Goal: Task Accomplishment & Management: Use online tool/utility

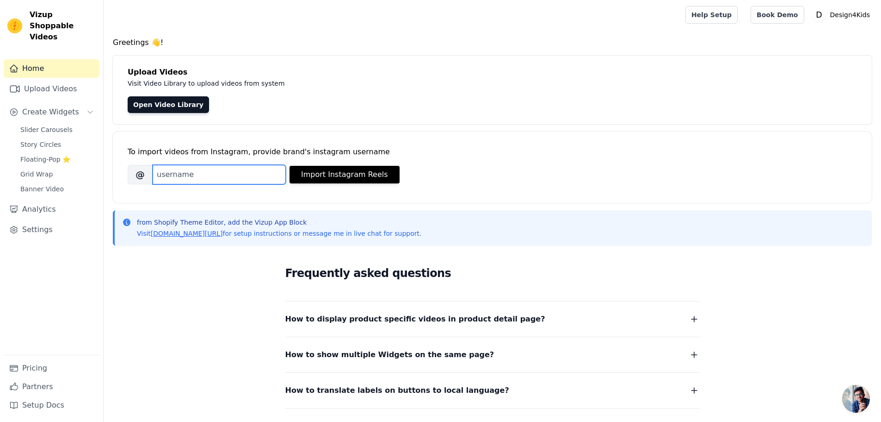
click at [213, 174] on input "Brand's Instagram Username" at bounding box center [219, 174] width 133 height 19
type input "[DOMAIN_NAME]"
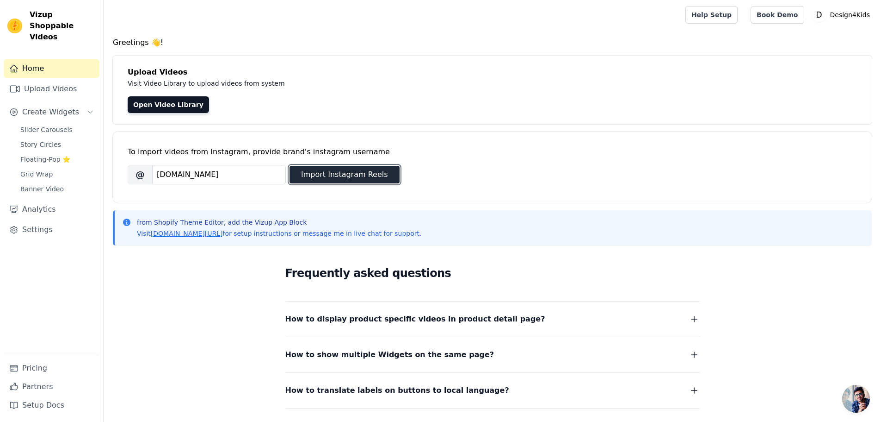
click at [357, 175] on button "Import Instagram Reels" at bounding box center [345, 175] width 110 height 18
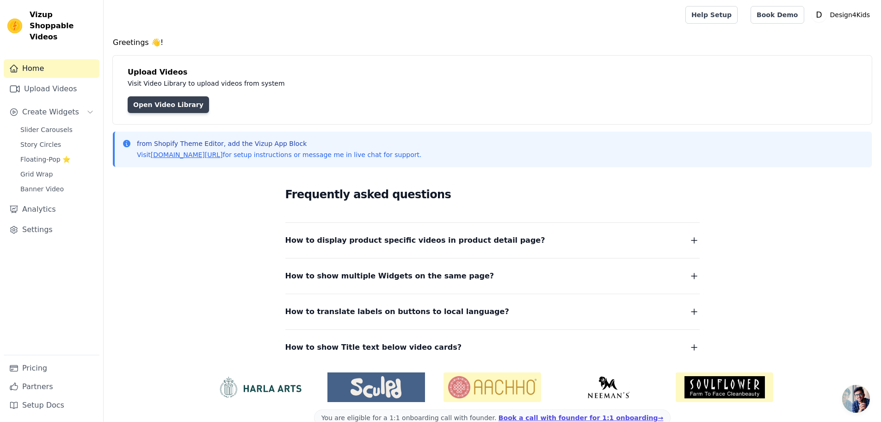
click at [168, 107] on link "Open Video Library" at bounding box center [168, 104] width 81 height 17
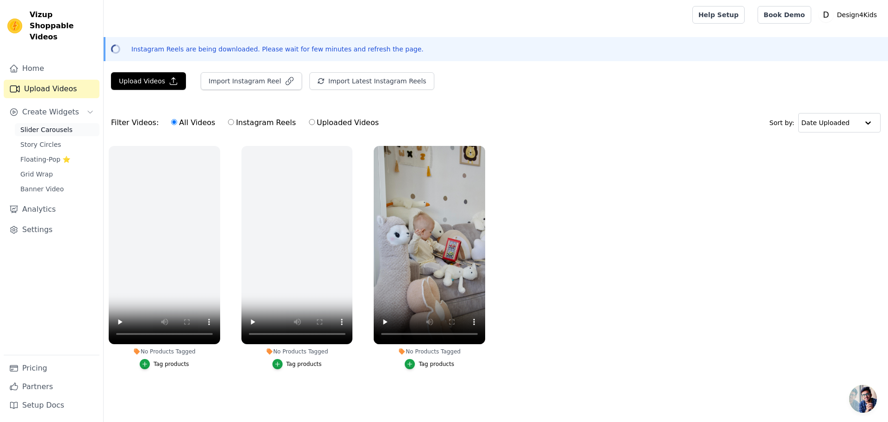
click at [63, 125] on span "Slider Carousels" at bounding box center [46, 129] width 52 height 9
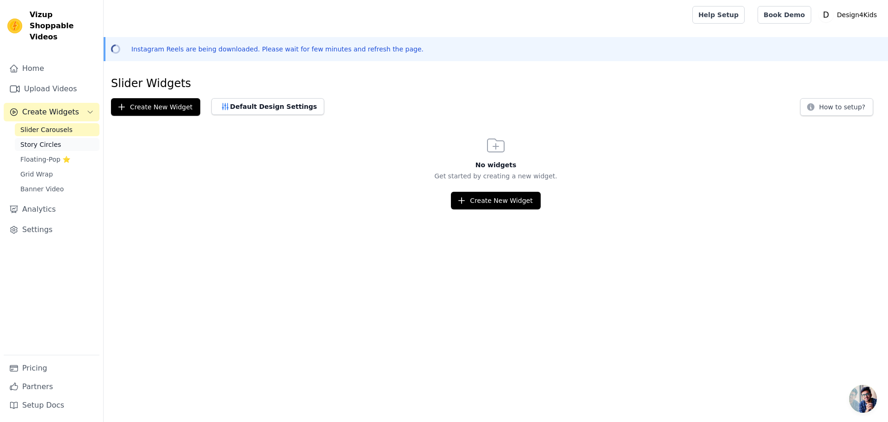
click at [59, 138] on link "Story Circles" at bounding box center [57, 144] width 85 height 13
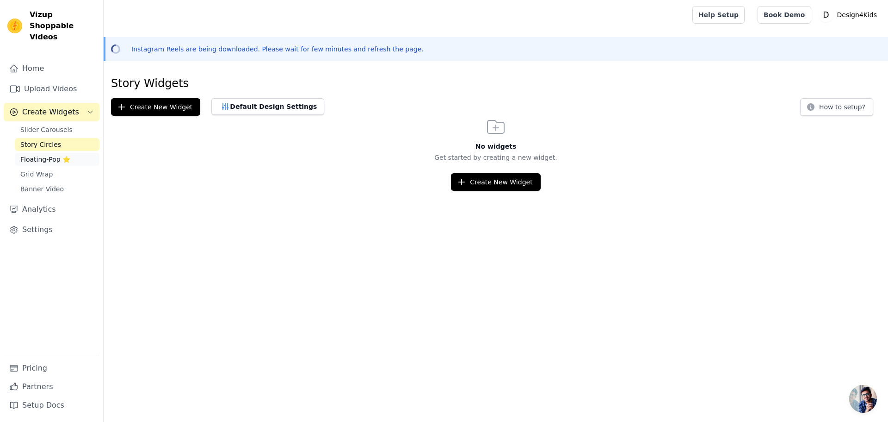
click at [51, 155] on span "Floating-Pop ⭐" at bounding box center [45, 159] width 50 height 9
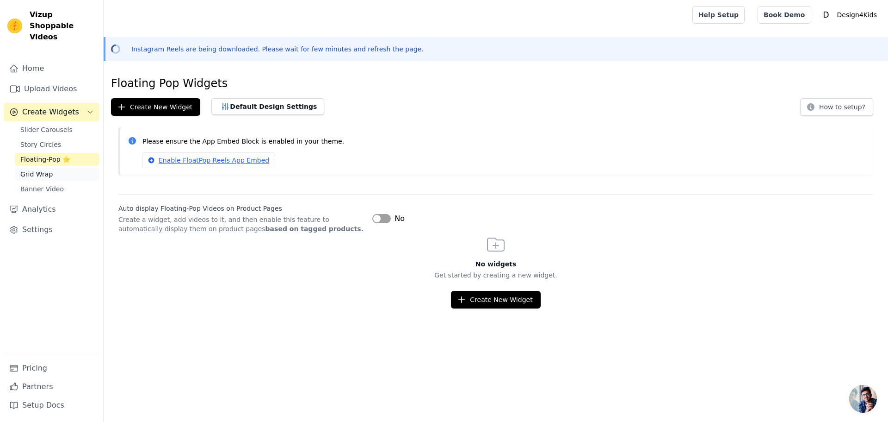
click at [47, 169] on span "Grid Wrap" at bounding box center [36, 173] width 32 height 9
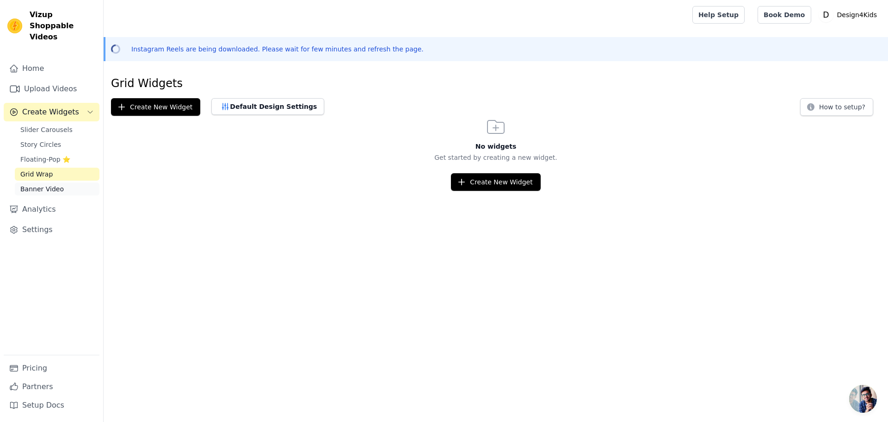
click at [46, 184] on span "Banner Video" at bounding box center [41, 188] width 43 height 9
click at [50, 125] on span "Slider Carousels" at bounding box center [46, 129] width 52 height 9
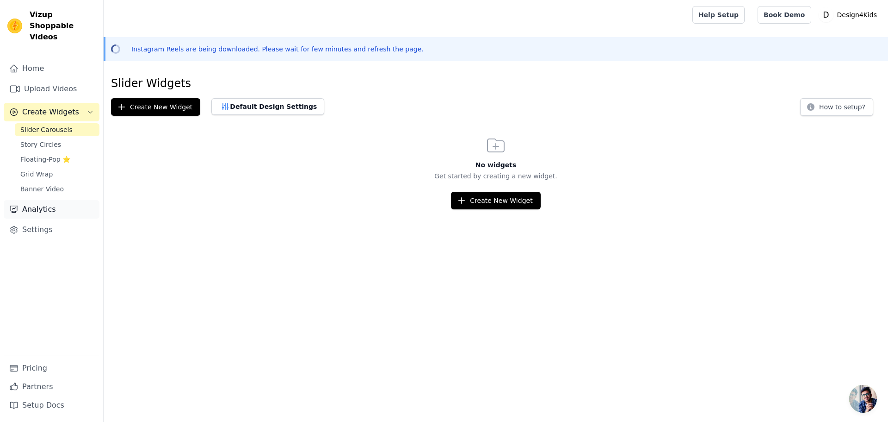
click at [25, 200] on link "Analytics" at bounding box center [52, 209] width 96 height 19
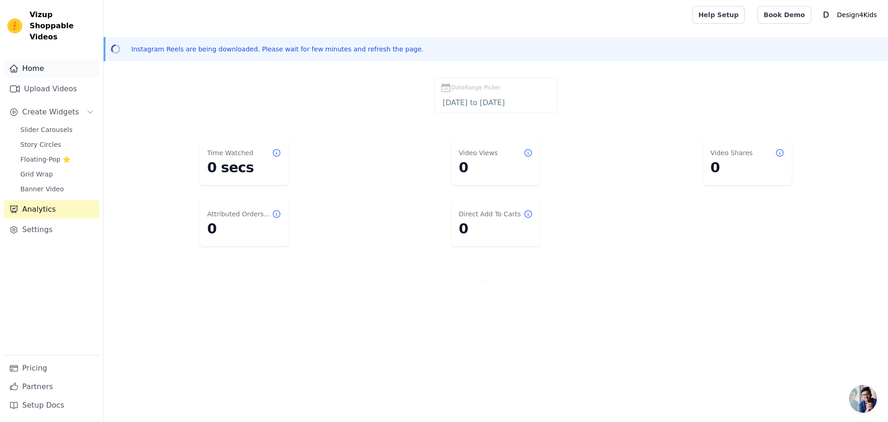
click at [33, 59] on link "Home" at bounding box center [52, 68] width 96 height 19
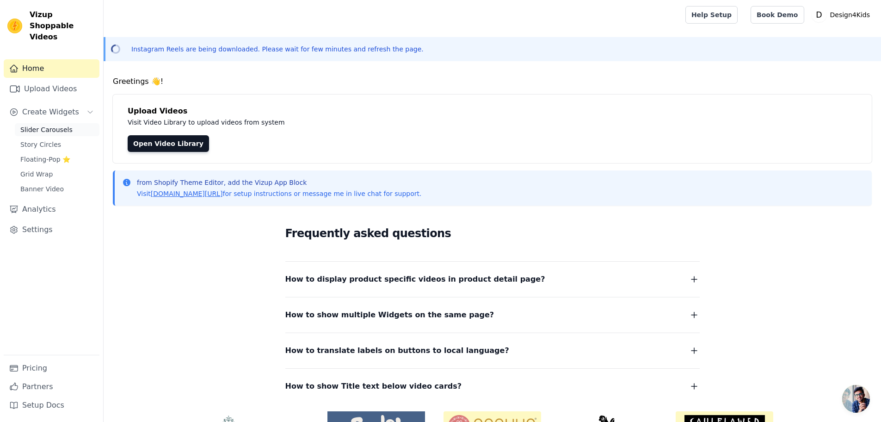
click at [53, 125] on span "Slider Carousels" at bounding box center [46, 129] width 52 height 9
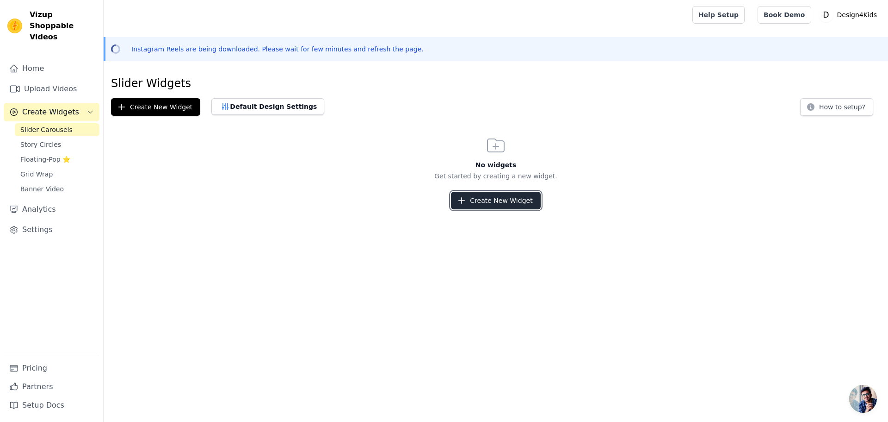
click at [491, 206] on button "Create New Widget" at bounding box center [495, 201] width 89 height 18
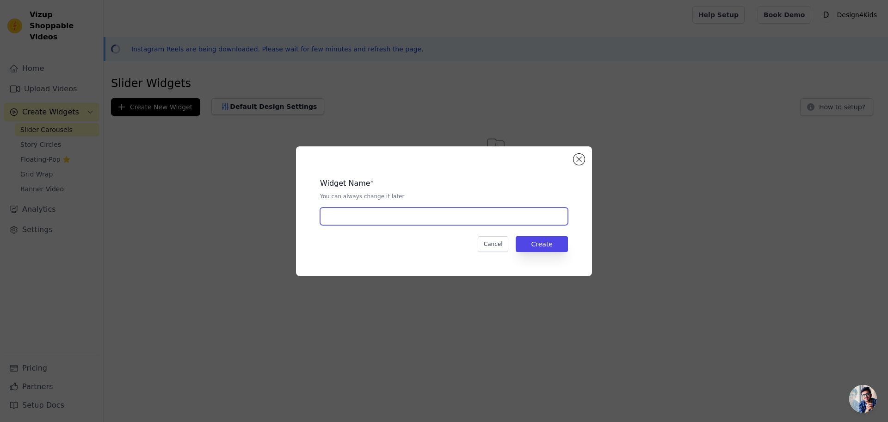
click at [384, 212] on input "text" at bounding box center [444, 216] width 248 height 18
type input "Mini Spielsofa"
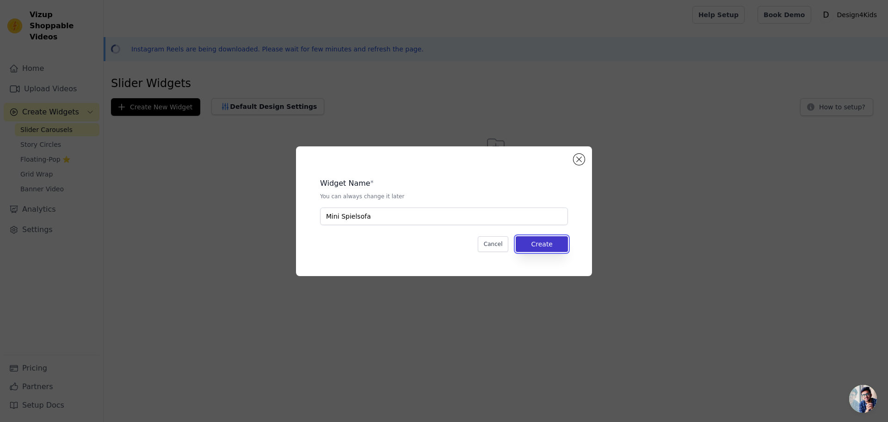
click at [559, 242] on button "Create" at bounding box center [542, 244] width 52 height 16
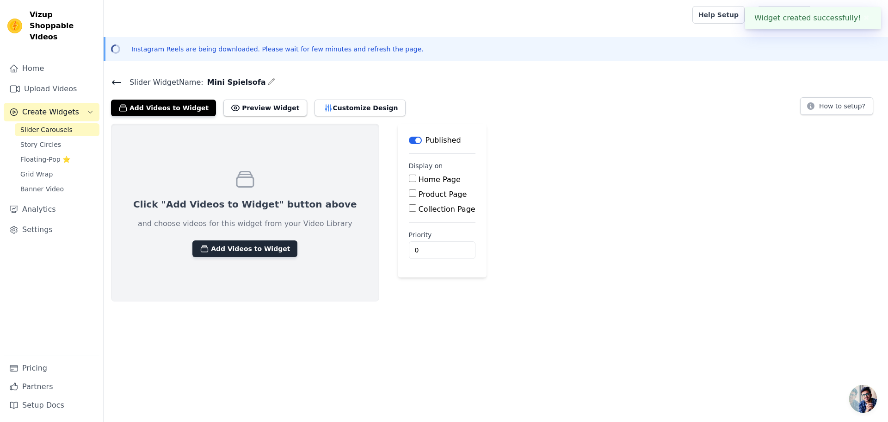
click at [227, 249] on button "Add Videos to Widget" at bounding box center [244, 248] width 105 height 17
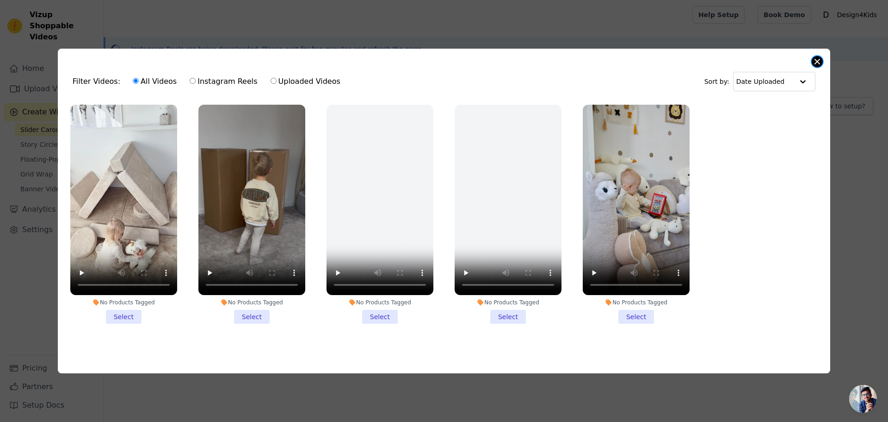
click at [820, 57] on button "Close modal" at bounding box center [817, 61] width 11 height 11
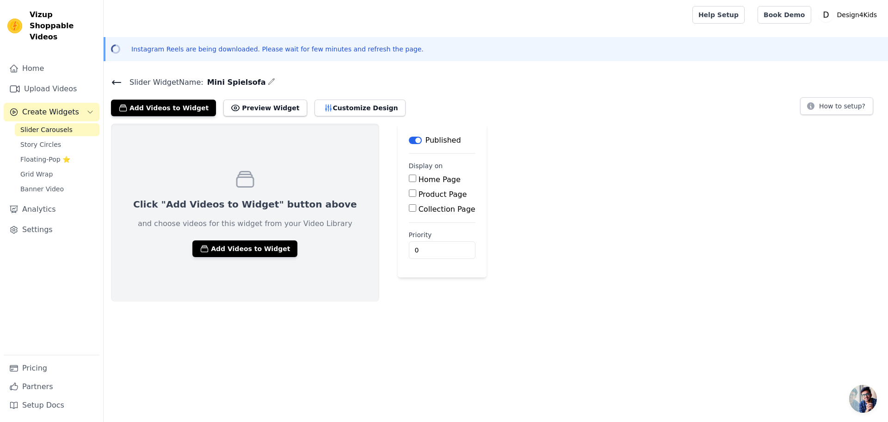
click at [119, 81] on icon at bounding box center [116, 82] width 11 height 11
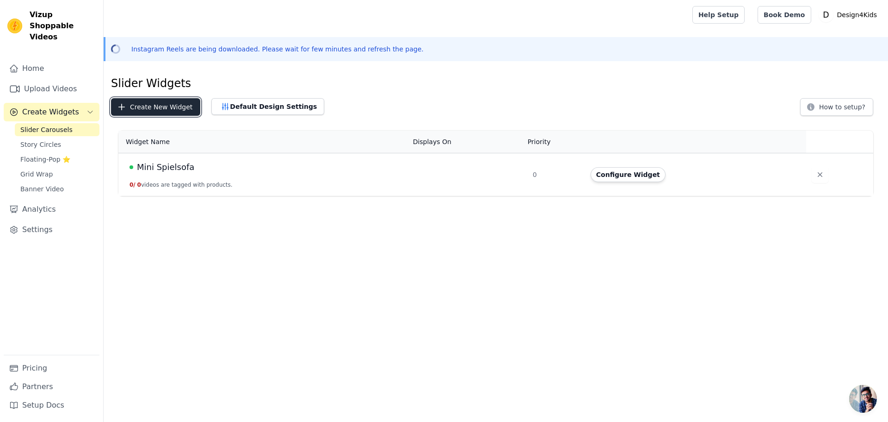
click at [159, 102] on button "Create New Widget" at bounding box center [155, 107] width 89 height 18
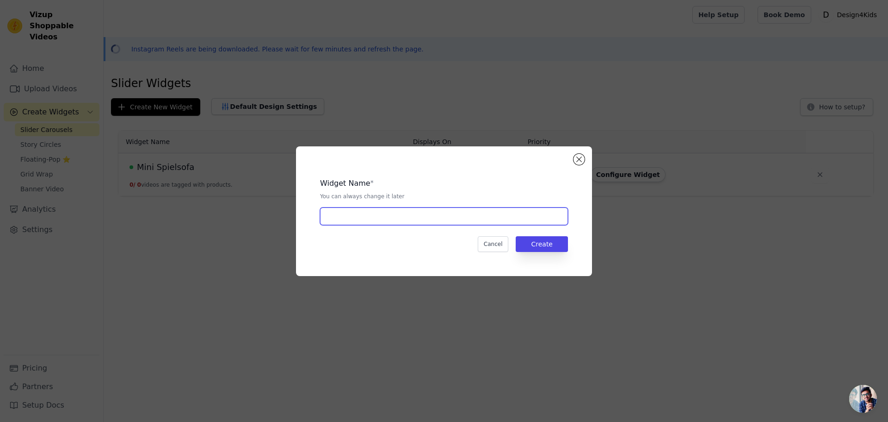
click at [380, 222] on input "text" at bounding box center [444, 216] width 248 height 18
type input "XXL Spielsofa"
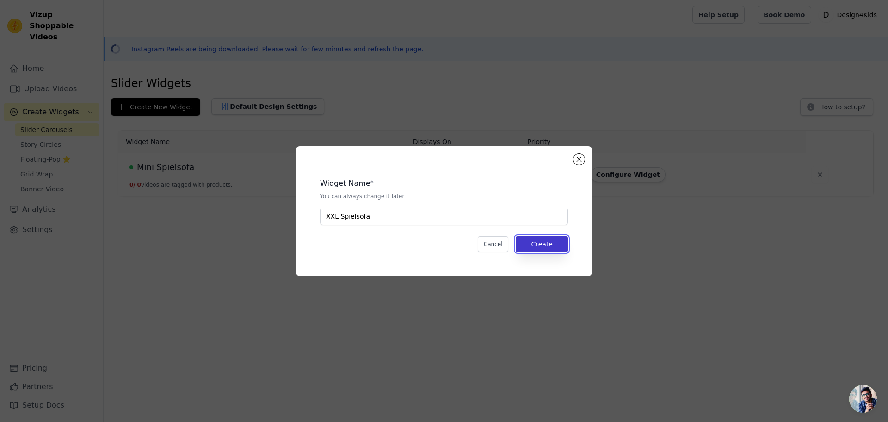
click at [547, 242] on button "Create" at bounding box center [542, 244] width 52 height 16
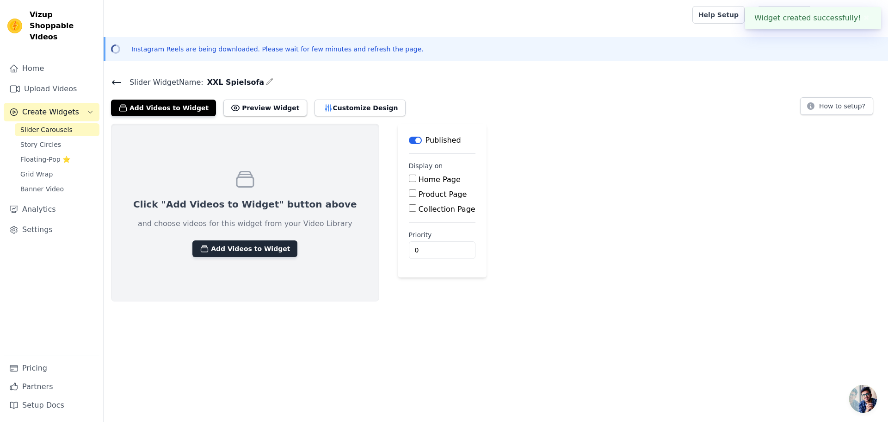
click at [227, 247] on button "Add Videos to Widget" at bounding box center [244, 248] width 105 height 17
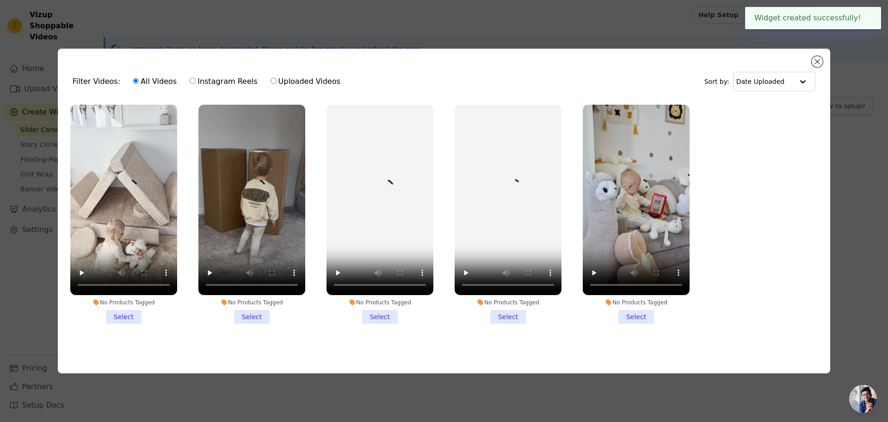
drag, startPoint x: 121, startPoint y: 311, endPoint x: 137, endPoint y: 312, distance: 16.7
click at [121, 311] on li "No Products Tagged Select" at bounding box center [123, 214] width 107 height 219
click at [0, 0] on input "No Products Tagged Select" at bounding box center [0, 0] width 0 height 0
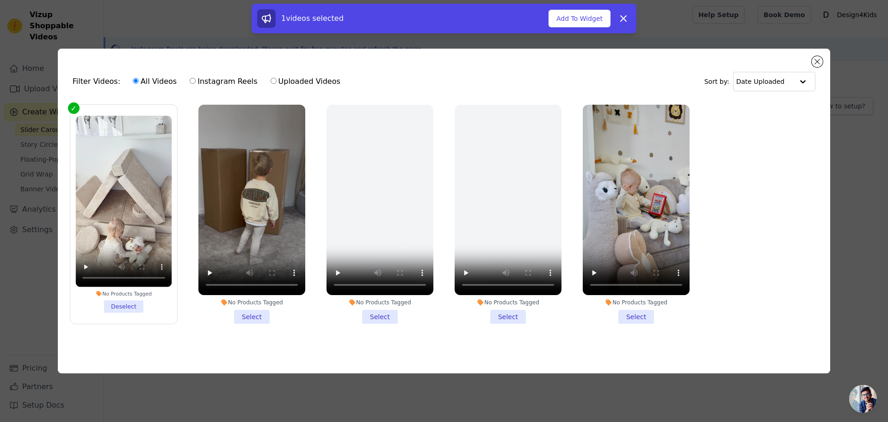
click at [251, 313] on li "No Products Tagged Select" at bounding box center [252, 214] width 107 height 219
click at [0, 0] on input "No Products Tagged Select" at bounding box center [0, 0] width 0 height 0
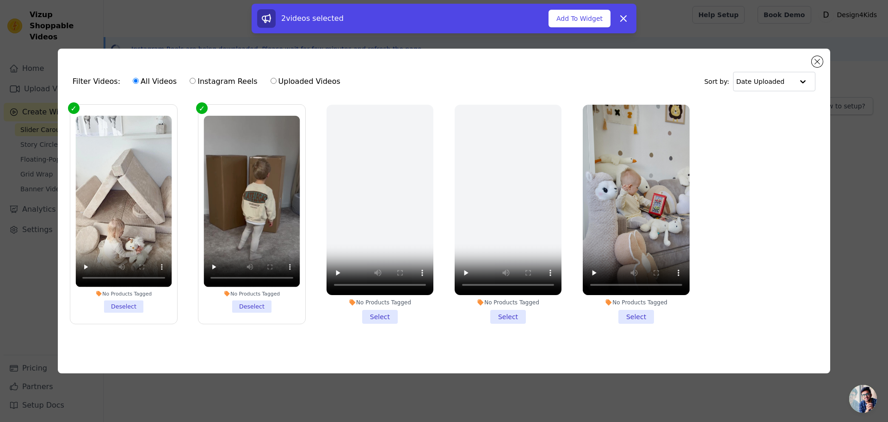
click at [634, 309] on li "No Products Tagged Select" at bounding box center [636, 214] width 107 height 219
click at [0, 0] on input "No Products Tagged Select" at bounding box center [0, 0] width 0 height 0
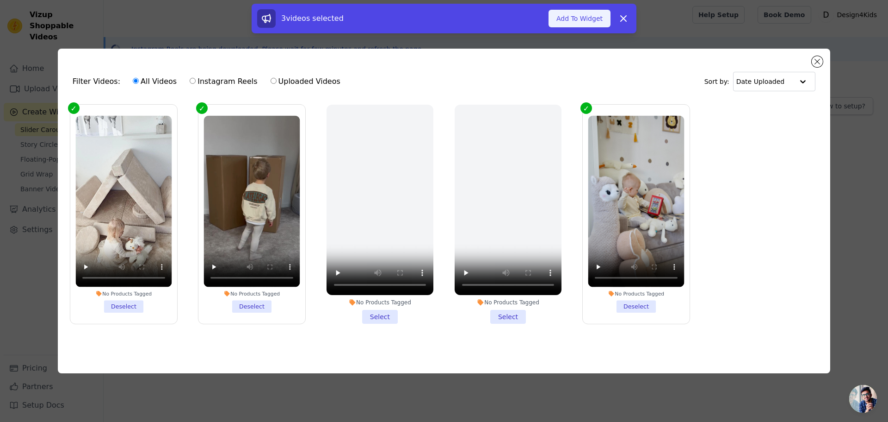
click at [588, 22] on button "Add To Widget" at bounding box center [580, 19] width 62 height 18
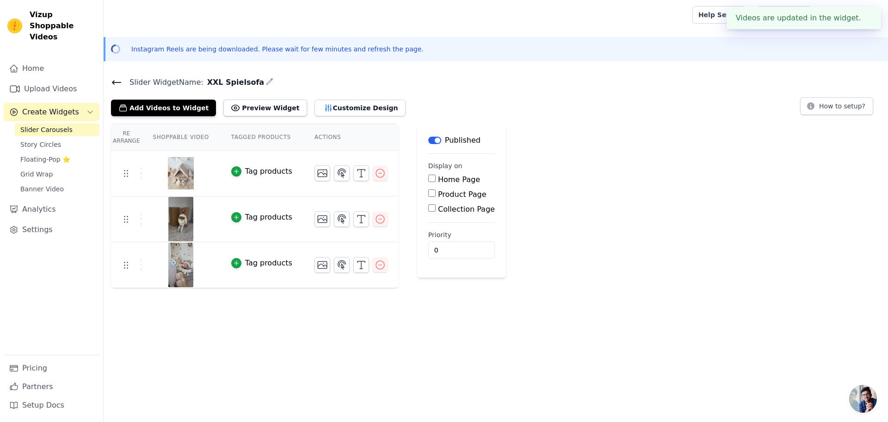
click at [428, 192] on input "Product Page" at bounding box center [431, 192] width 7 height 7
checkbox input "true"
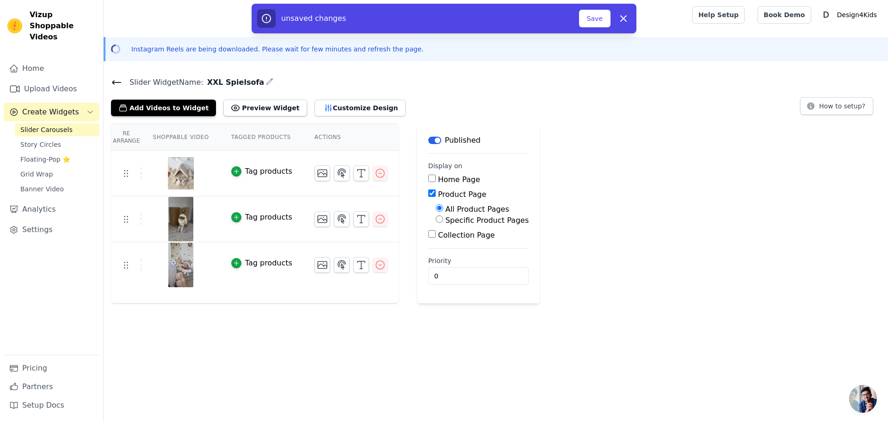
click at [446, 220] on label "Specific Product Pages" at bounding box center [487, 220] width 83 height 9
click at [443, 220] on input "Specific Product Pages" at bounding box center [439, 218] width 7 height 7
radio input "true"
click at [448, 242] on button "Select Products" at bounding box center [467, 241] width 62 height 16
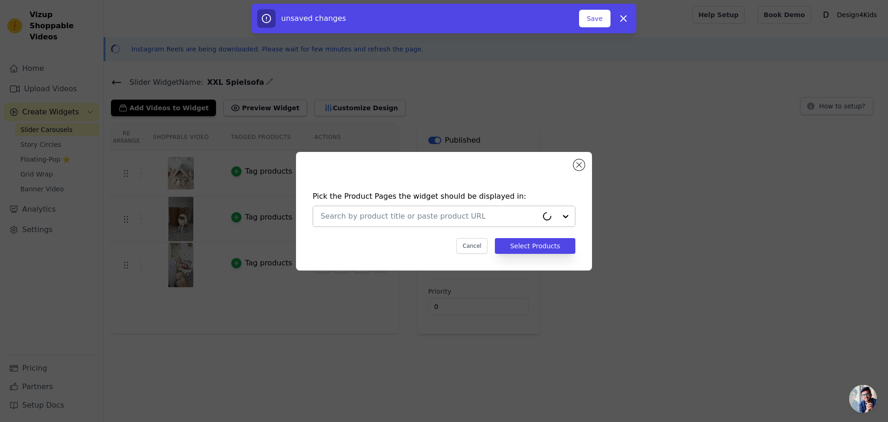
click at [403, 217] on input "text" at bounding box center [429, 216] width 217 height 11
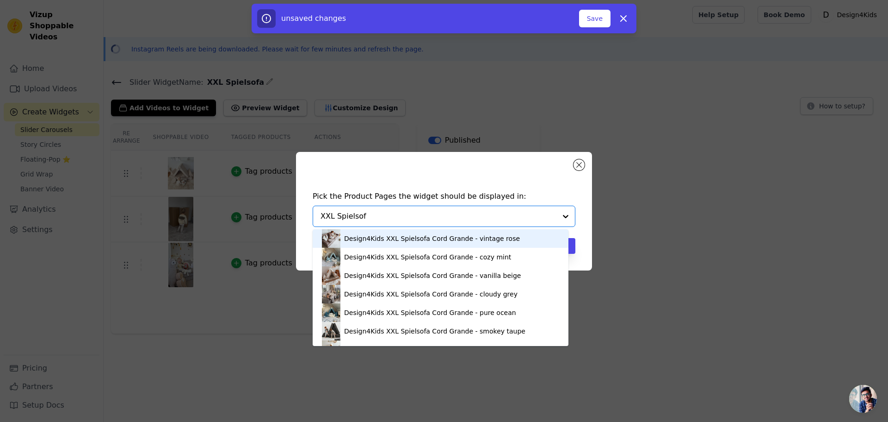
type input "XXL Spielsofa"
click at [427, 242] on div "Design4Kids XXL Spielsofa Cord Grande - vintage rose" at bounding box center [432, 238] width 176 height 9
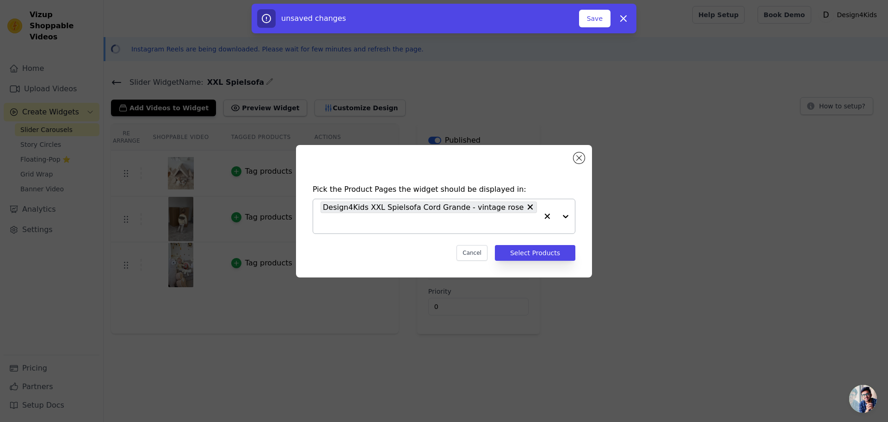
click at [547, 214] on icon "button" at bounding box center [547, 215] width 9 height 9
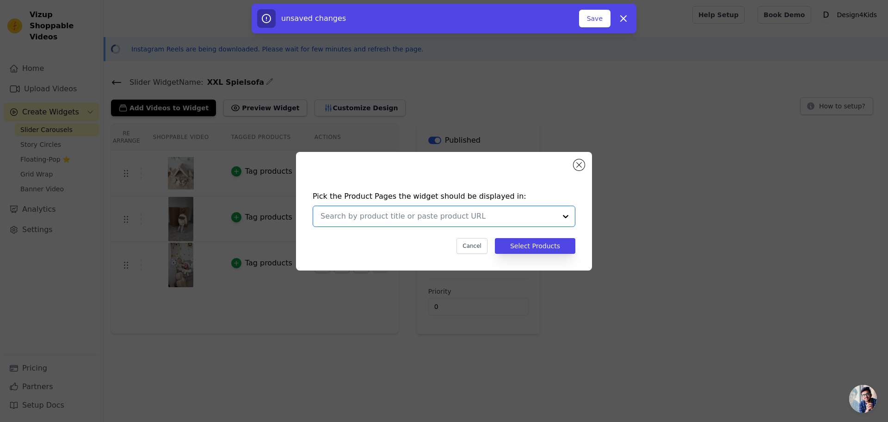
click at [459, 214] on input "text" at bounding box center [439, 216] width 236 height 11
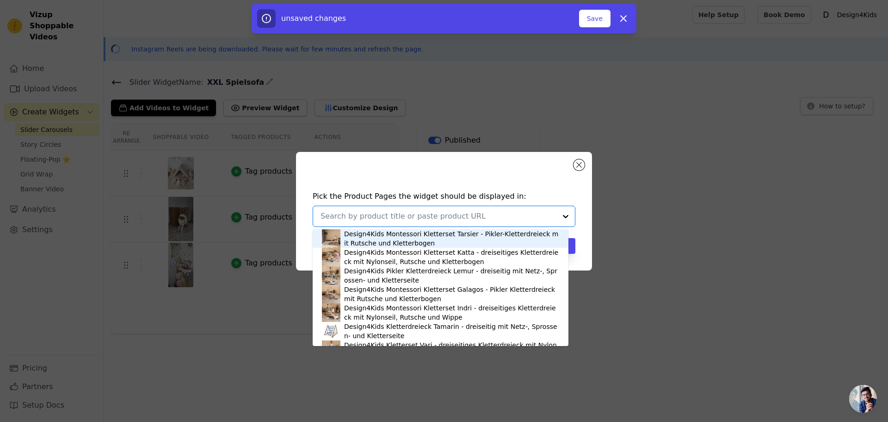
click at [531, 195] on h4 "Pick the Product Pages the widget should be displayed in:" at bounding box center [444, 196] width 263 height 11
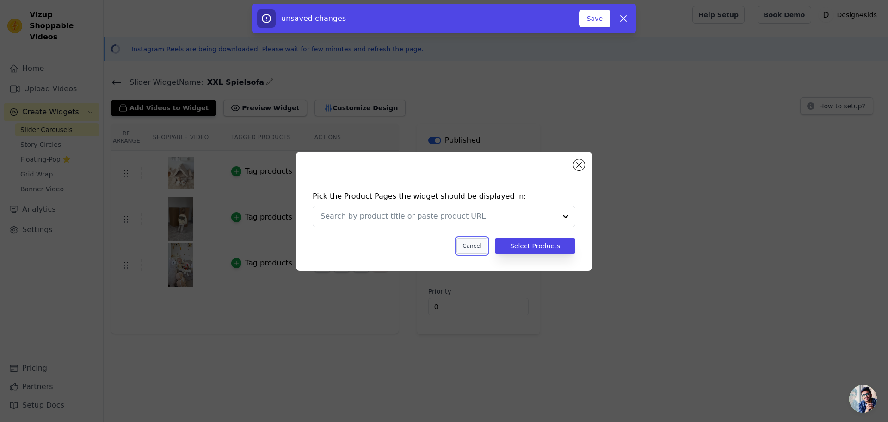
click at [477, 241] on button "Cancel" at bounding box center [472, 246] width 31 height 16
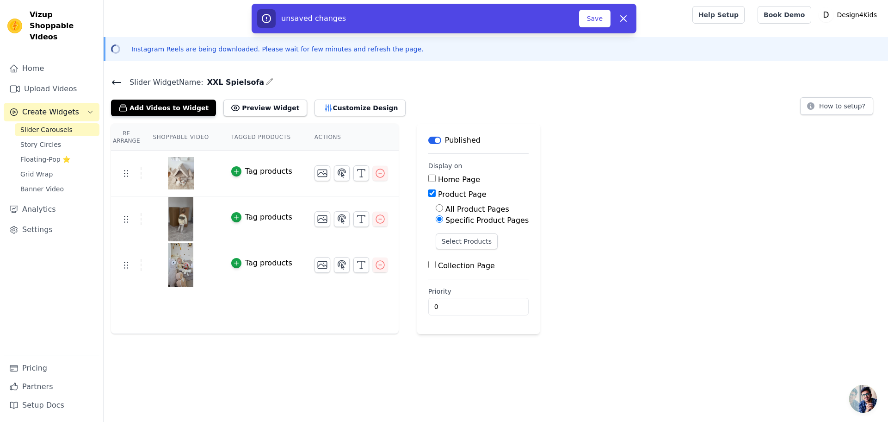
click at [445, 264] on label "Collection Page" at bounding box center [466, 265] width 57 height 9
click at [436, 264] on input "Collection Page" at bounding box center [431, 264] width 7 height 7
click at [441, 263] on label "Collection Page" at bounding box center [466, 265] width 57 height 9
click at [436, 263] on input "Collection Page" at bounding box center [431, 264] width 7 height 7
checkbox input "false"
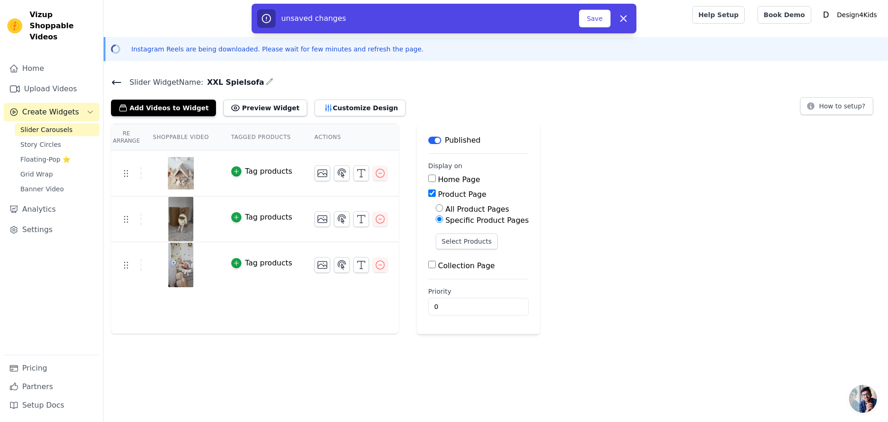
click at [456, 206] on label "All Product Pages" at bounding box center [478, 209] width 64 height 9
click at [443, 206] on input "All Product Pages" at bounding box center [439, 207] width 7 height 7
radio input "true"
click at [464, 221] on label "Specific Product Pages" at bounding box center [487, 220] width 83 height 9
click at [443, 221] on input "Specific Product Pages" at bounding box center [439, 218] width 7 height 7
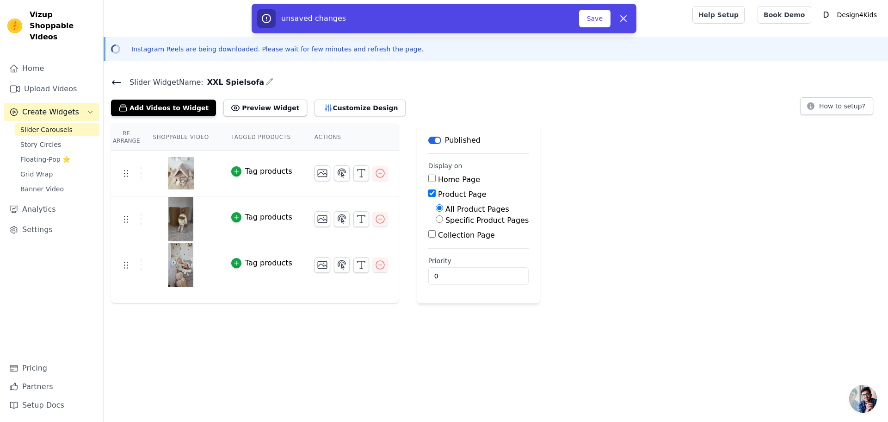
radio input "true"
click at [458, 240] on button "Select Products" at bounding box center [467, 241] width 62 height 16
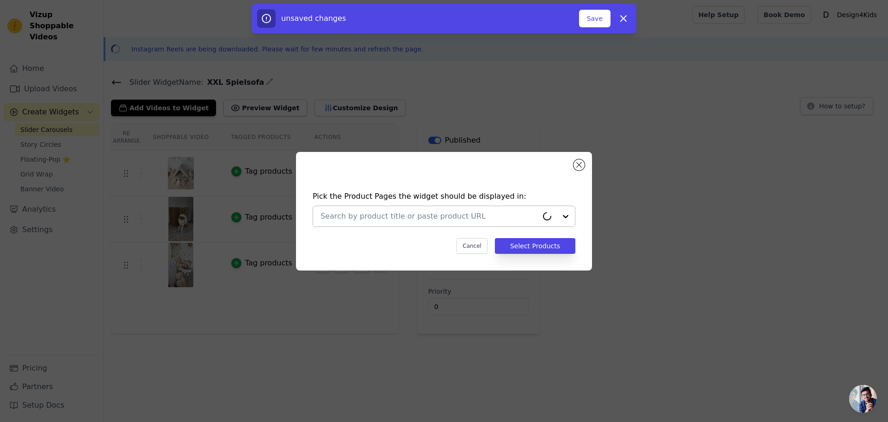
click at [363, 213] on input "text" at bounding box center [429, 216] width 217 height 11
type input "XXL Spielsofa"
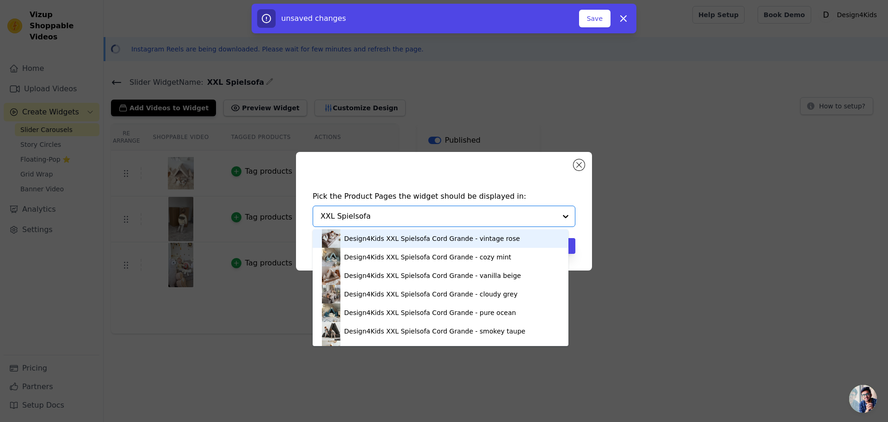
drag, startPoint x: 396, startPoint y: 217, endPoint x: 317, endPoint y: 217, distance: 78.7
click at [317, 217] on div "Design4Kids XXL Spielsofa Cord Grande - vintage rose Design4Kids XXL Spielsofa …" at bounding box center [444, 215] width 263 height 21
click at [422, 237] on div "Design4Kids XXL Spielsofa Cord Grande - vintage rose" at bounding box center [432, 238] width 176 height 9
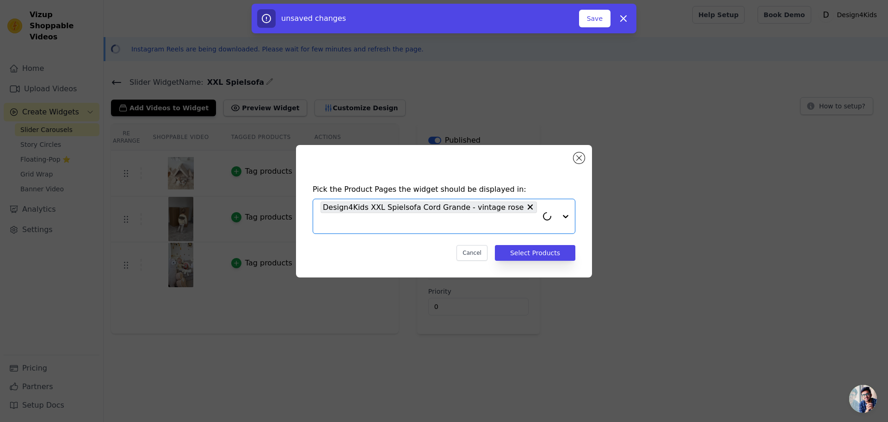
paste input "XXL Spielsofa"
type input "XXL Spielsofa"
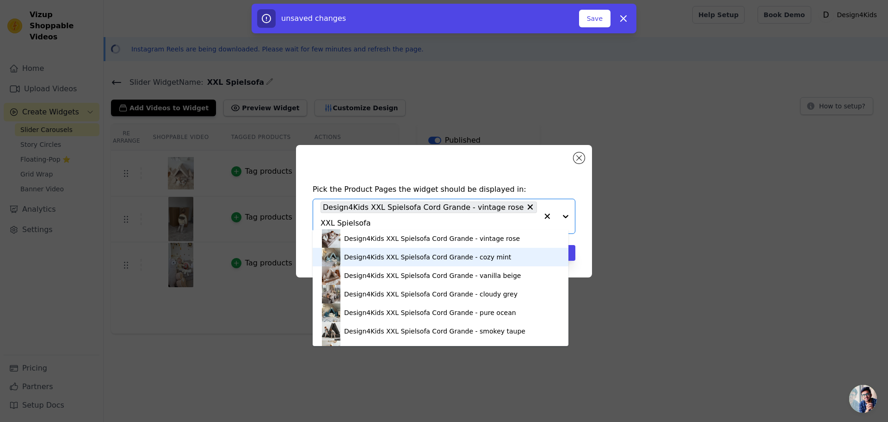
click at [384, 257] on div "Design4Kids XXL Spielsofa Cord Grande - cozy mint" at bounding box center [427, 256] width 167 height 9
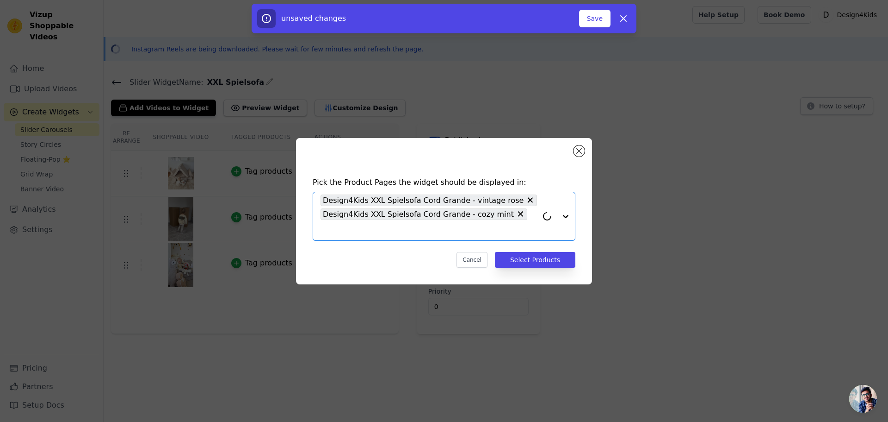
paste input "XXL Spielsofa"
type input "XXL Spielsofa"
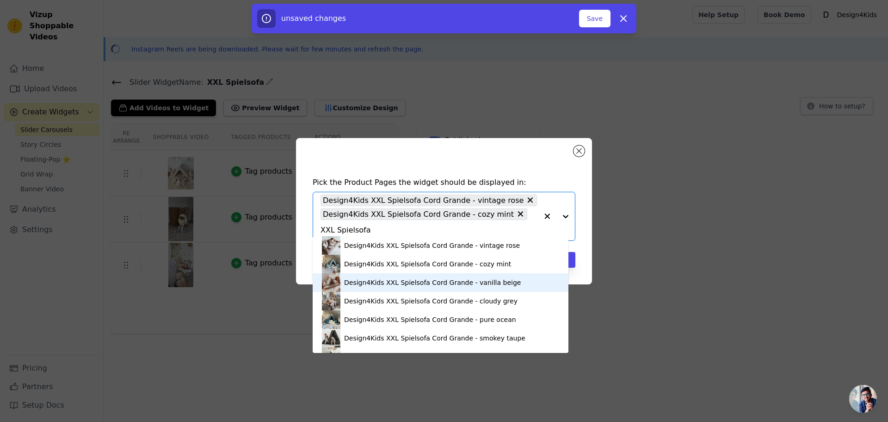
click at [392, 279] on div "Design4Kids XXL Spielsofa Cord Grande - vanilla beige" at bounding box center [432, 282] width 177 height 9
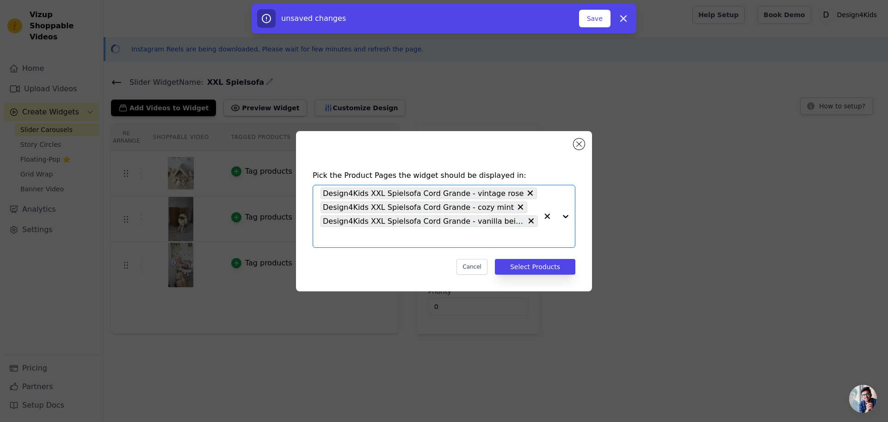
paste input "XXL Spielsofa"
type input "XXL Spielsofa"
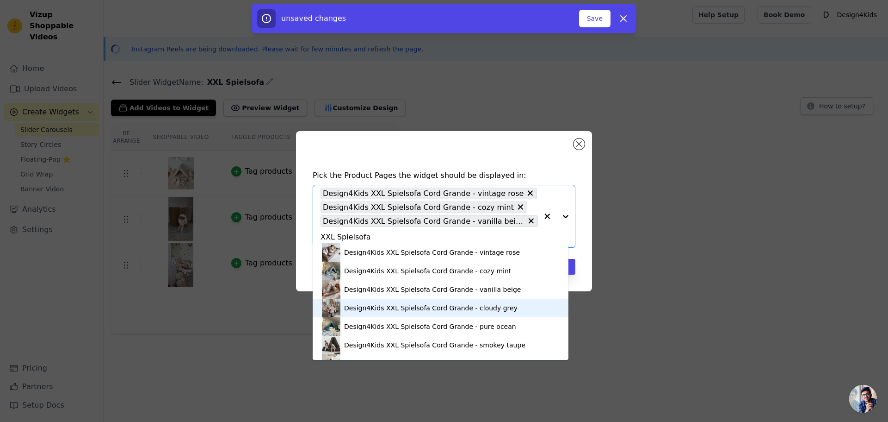
click at [389, 309] on div "Design4Kids XXL Spielsofa Cord Grande - cloudy grey" at bounding box center [431, 307] width 174 height 9
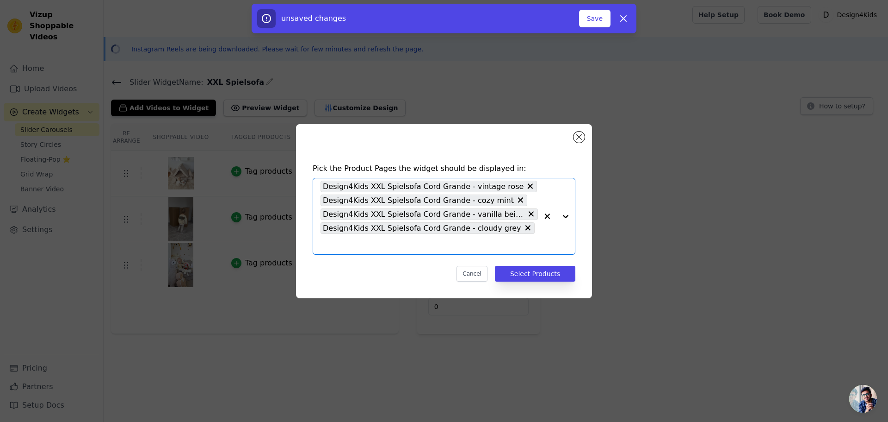
paste input "XXL Spielsofa"
type input "XXL Spielsofa"
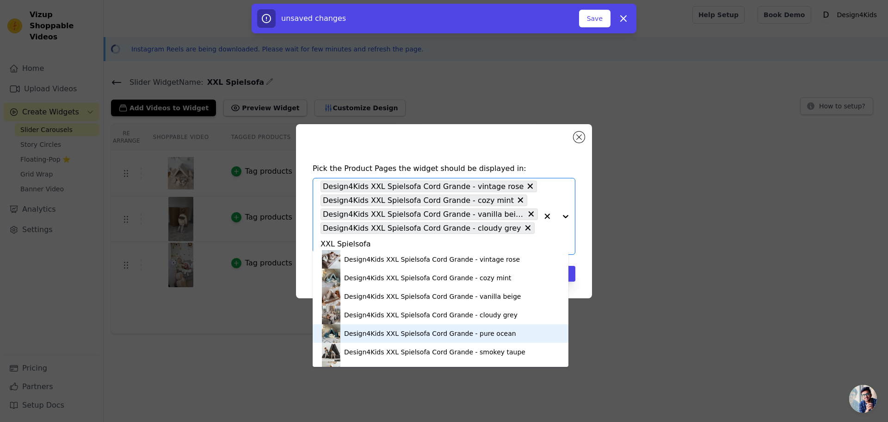
click at [402, 335] on div "Design4Kids XXL Spielsofa Cord Grande - pure ocean" at bounding box center [430, 333] width 172 height 9
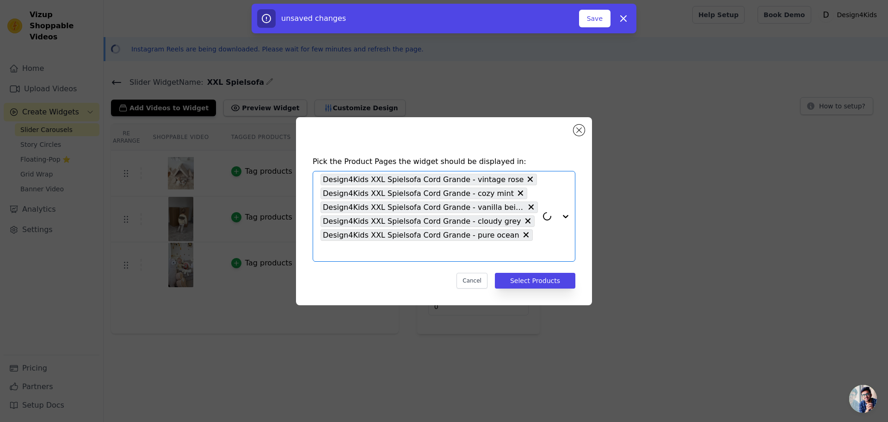
paste input "XXL Spielsofa"
type input "XXL Spielsofa"
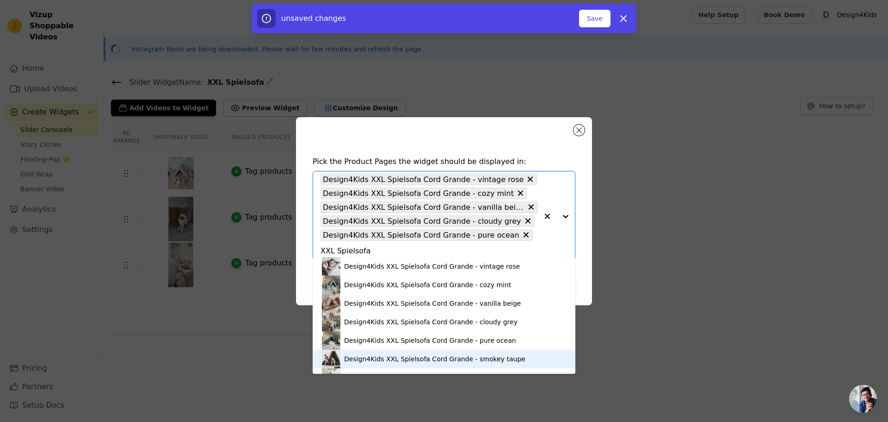
click at [387, 357] on div "Design4Kids XXL Spielsofa Cord Grande - smokey taupe" at bounding box center [434, 358] width 181 height 9
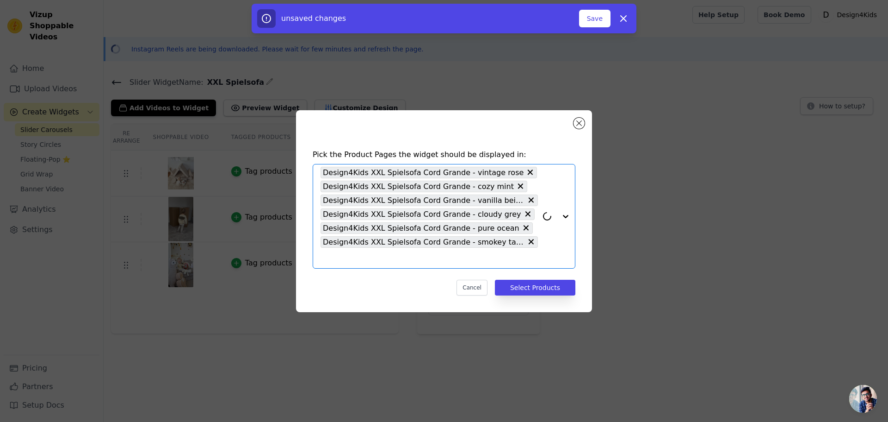
paste input "XXL Spielsofa"
type input "XXL Spielsofa"
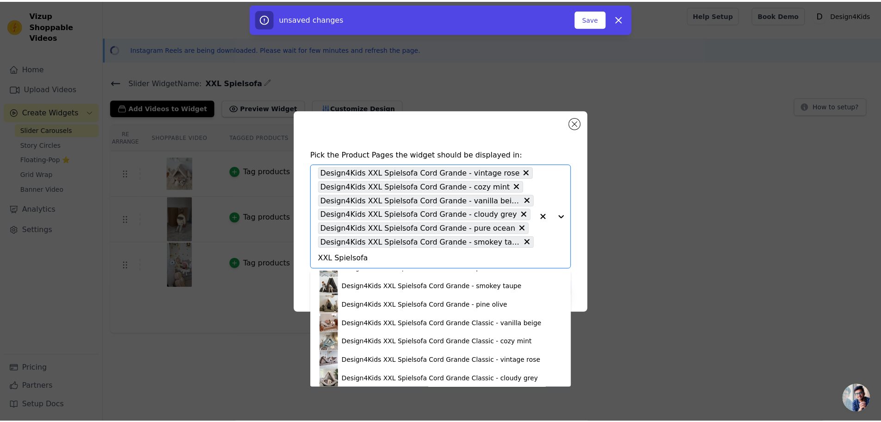
scroll to position [93, 0]
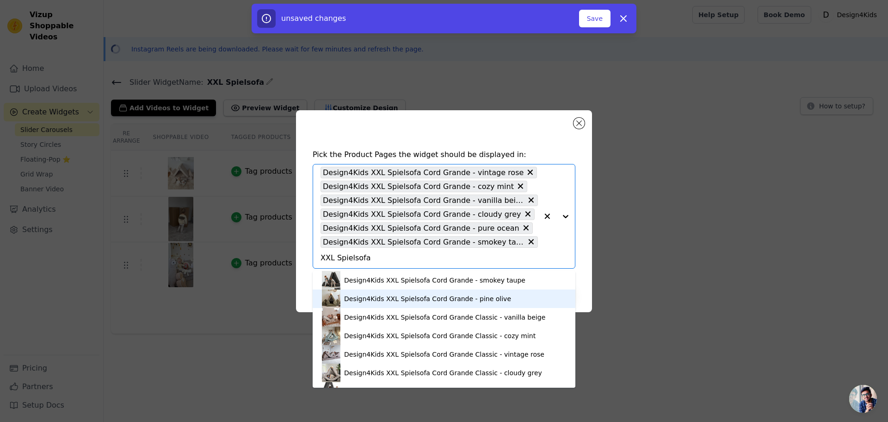
click at [392, 302] on div "Design4Kids XXL Spielsofa Cord Grande - pine olive" at bounding box center [427, 298] width 167 height 9
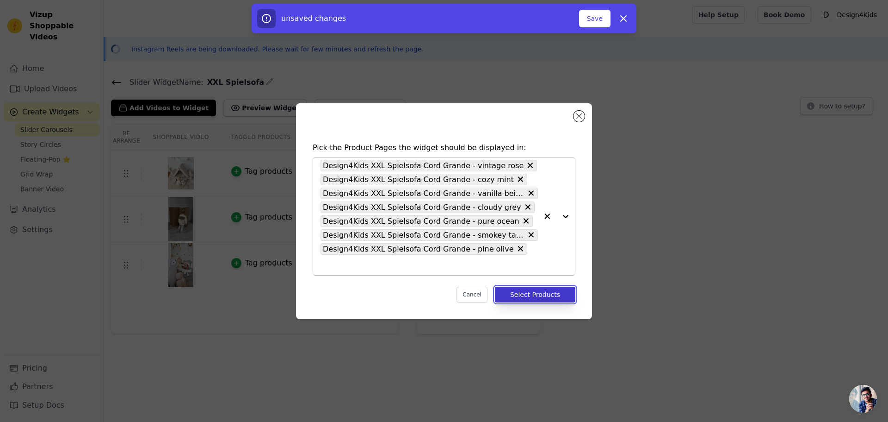
click at [537, 288] on button "Select Products" at bounding box center [535, 294] width 81 height 16
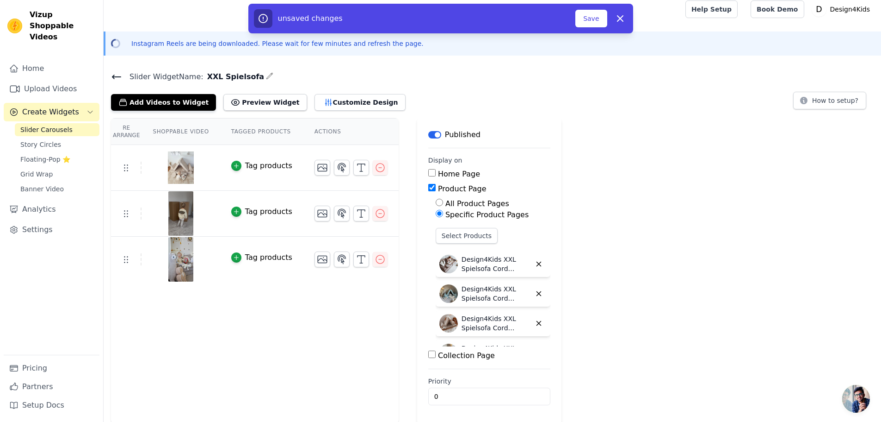
scroll to position [7, 0]
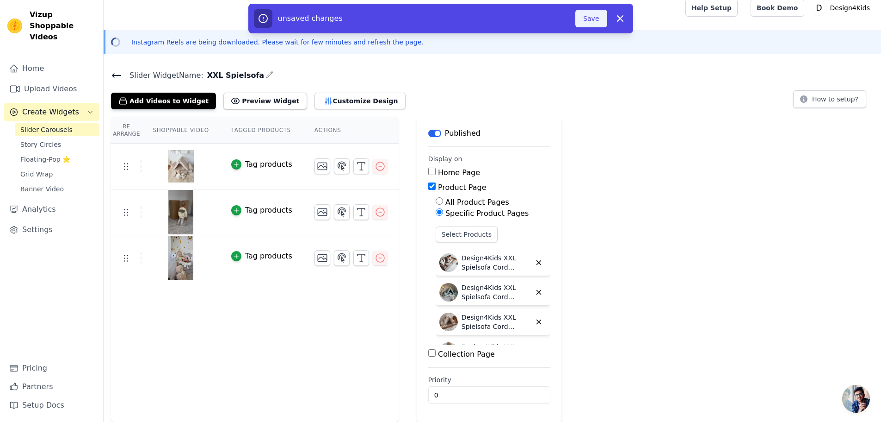
click at [587, 17] on button "Save" at bounding box center [591, 19] width 31 height 18
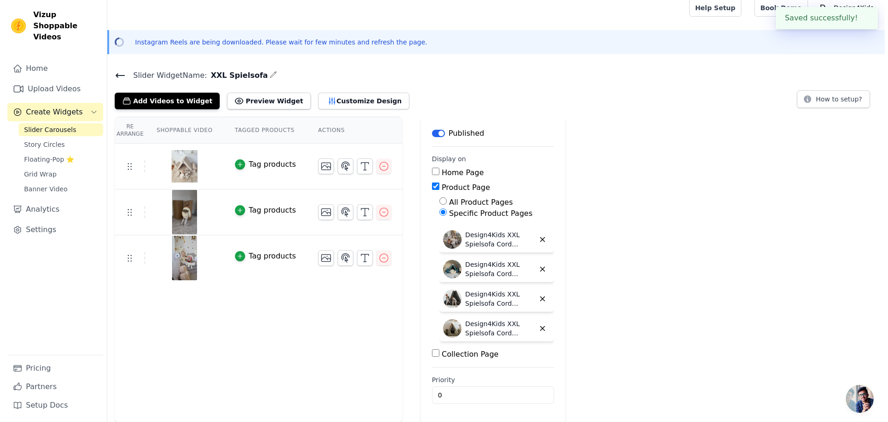
scroll to position [0, 0]
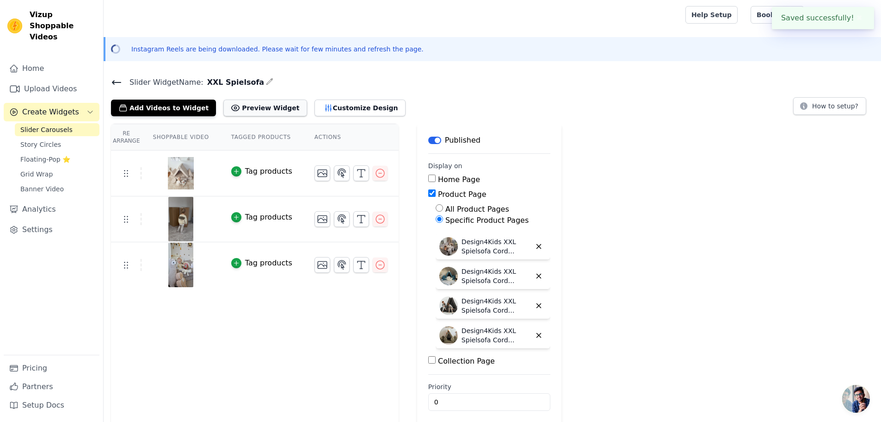
click at [249, 109] on button "Preview Widget" at bounding box center [264, 107] width 83 height 17
drag, startPoint x: 210, startPoint y: 81, endPoint x: 245, endPoint y: 80, distance: 35.6
click at [245, 80] on span "XXL Spielsofa" at bounding box center [234, 82] width 61 height 11
copy span "XXL Spielsofa"
click at [54, 125] on span "Slider Carousels" at bounding box center [46, 129] width 52 height 9
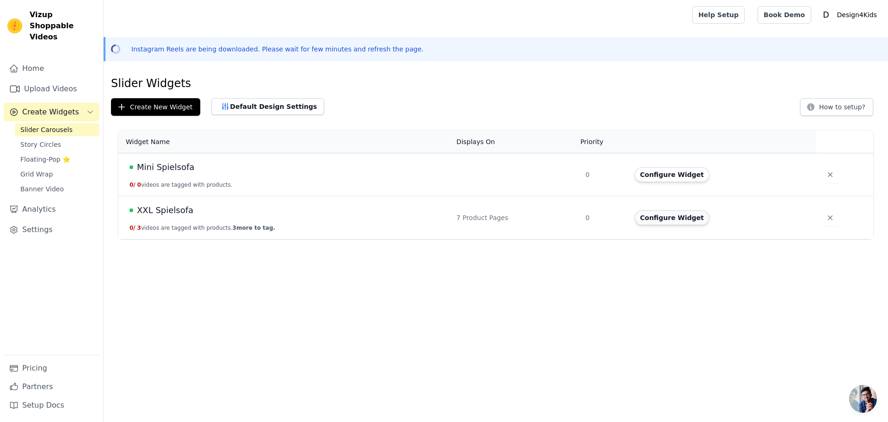
click at [656, 219] on button "Configure Widget" at bounding box center [672, 217] width 75 height 15
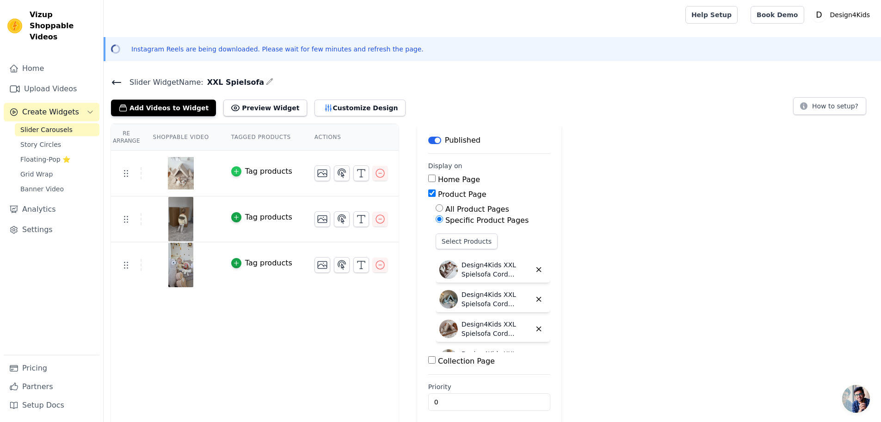
click at [235, 171] on div "button" at bounding box center [236, 171] width 10 height 10
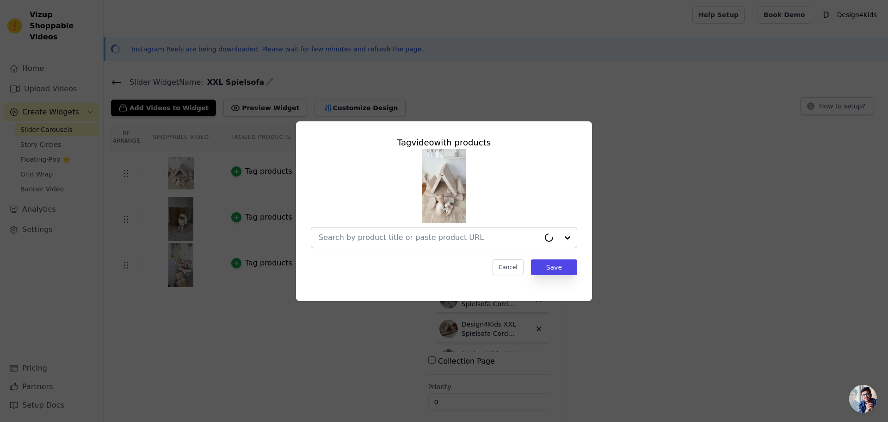
click at [389, 231] on div at bounding box center [429, 237] width 221 height 20
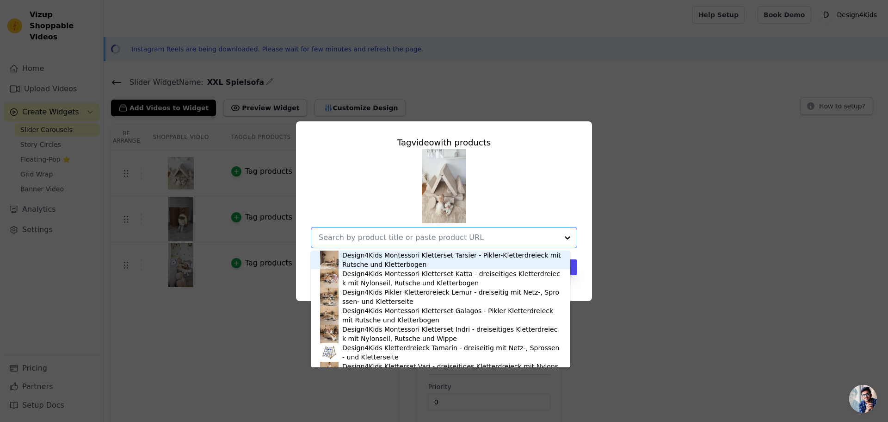
paste input "So einfach legst du es an:"
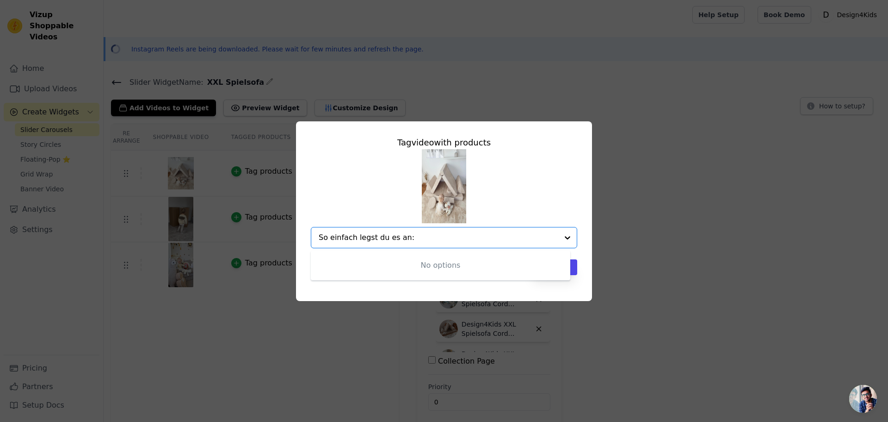
type input "So einfach legst du es an:"
click at [369, 230] on div at bounding box center [439, 237] width 240 height 20
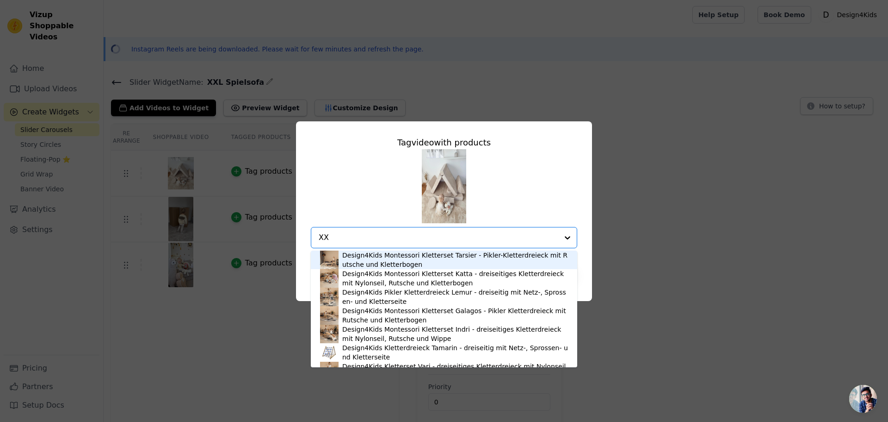
type input "XXL"
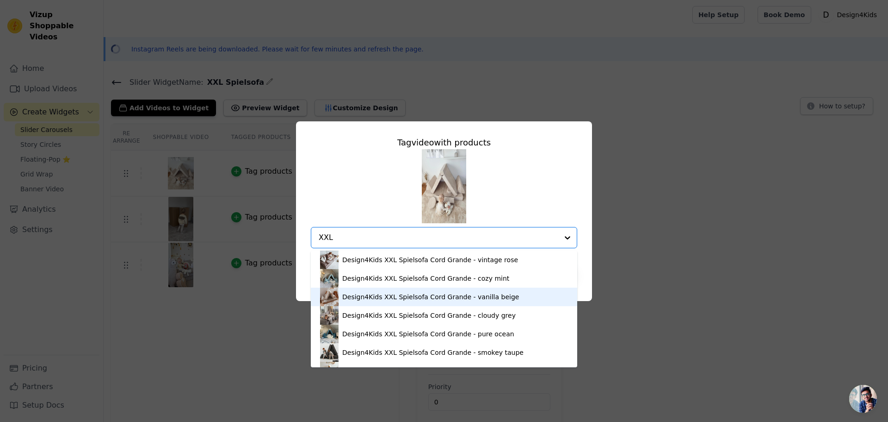
click at [372, 298] on div "Design4Kids XXL Spielsofa Cord Grande - vanilla beige" at bounding box center [430, 296] width 177 height 9
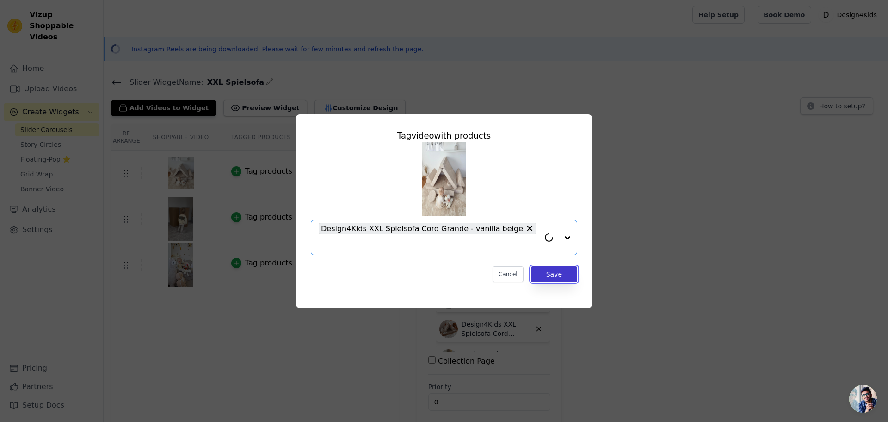
click at [565, 266] on button "Save" at bounding box center [554, 274] width 46 height 16
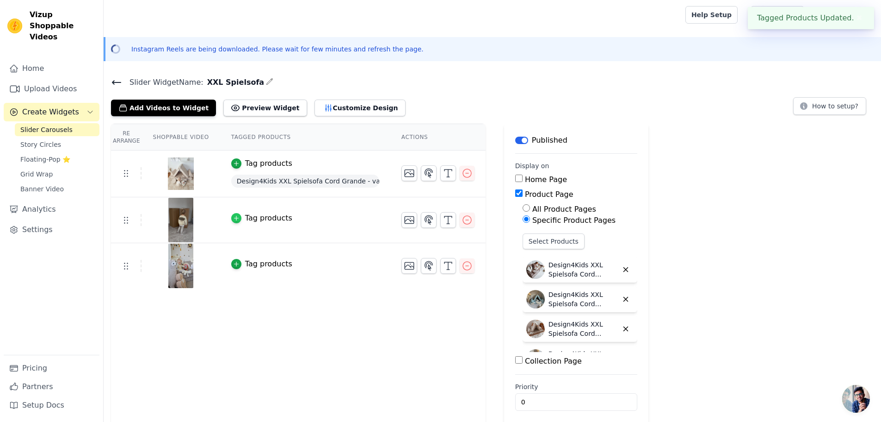
click at [233, 215] on icon "button" at bounding box center [236, 218] width 6 height 6
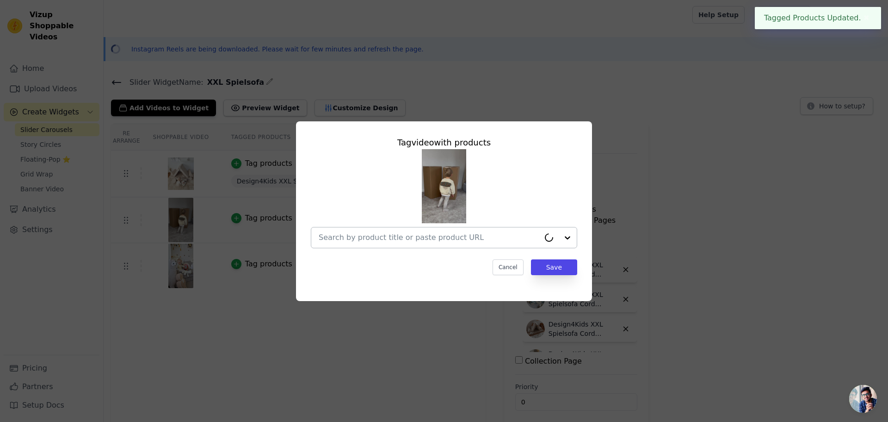
drag, startPoint x: 360, startPoint y: 243, endPoint x: 361, endPoint y: 238, distance: 5.7
click at [360, 242] on div at bounding box center [429, 237] width 221 height 20
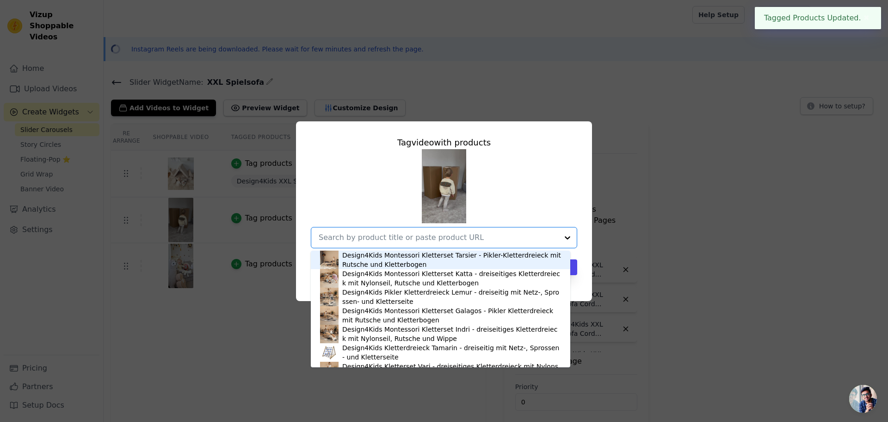
click at [361, 236] on input "text" at bounding box center [439, 237] width 240 height 11
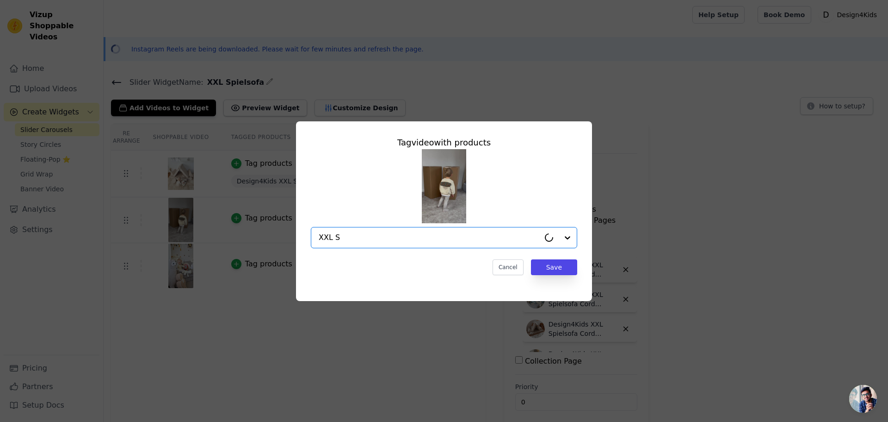
type input "XXL Sp"
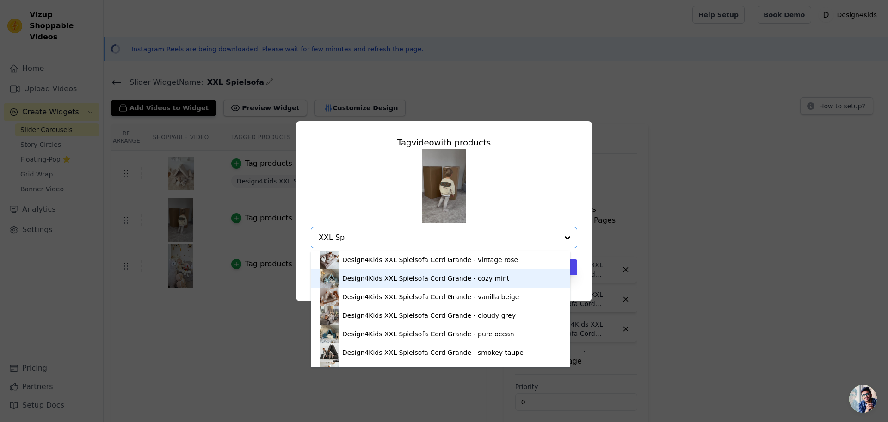
click at [372, 281] on div "Design4Kids XXL Spielsofa Cord Grande - cozy mint" at bounding box center [425, 277] width 167 height 9
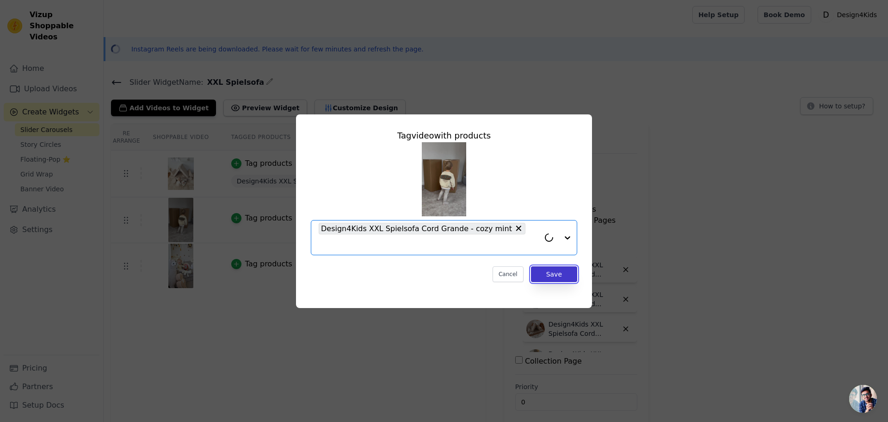
click at [547, 266] on button "Save" at bounding box center [554, 274] width 46 height 16
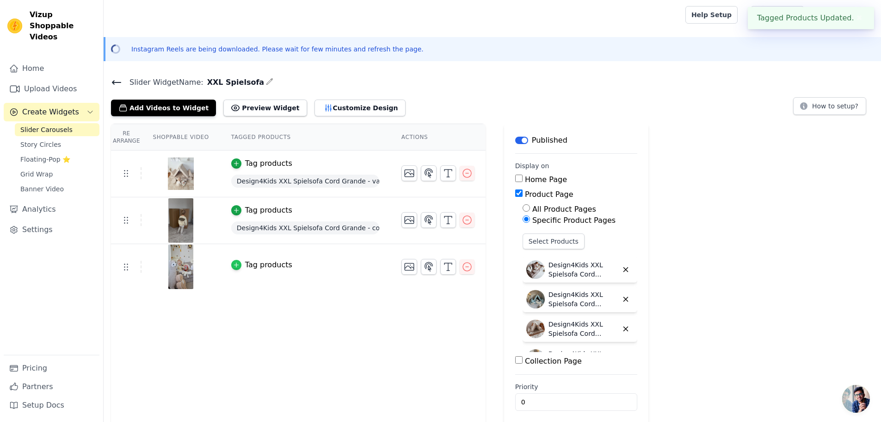
click at [233, 266] on icon "button" at bounding box center [236, 264] width 6 height 6
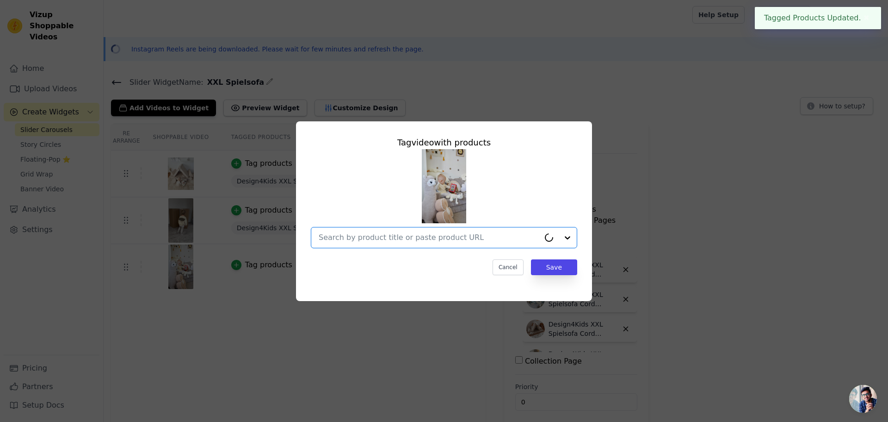
click at [352, 238] on input "text" at bounding box center [429, 237] width 221 height 11
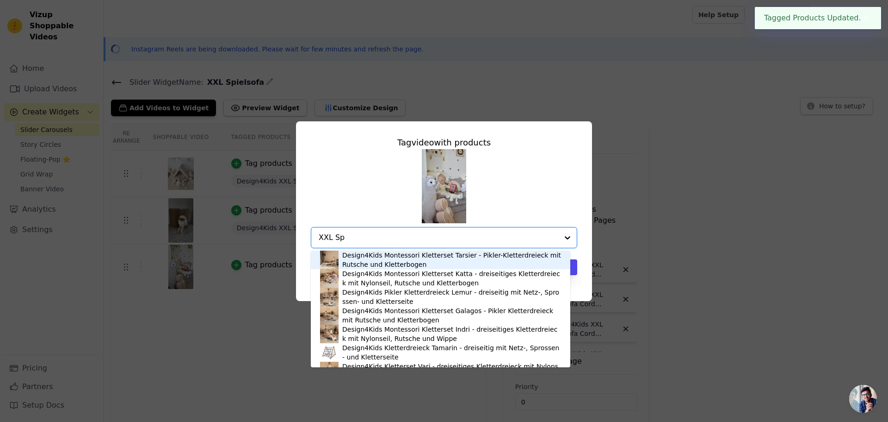
type input "XXL Spi"
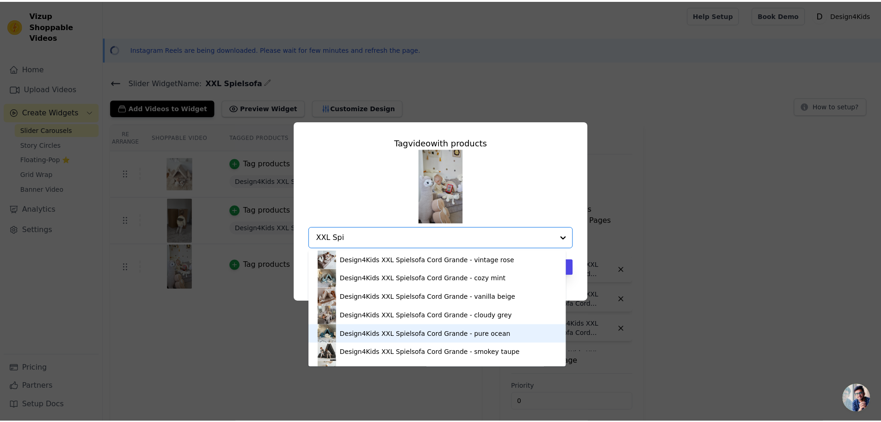
scroll to position [46, 0]
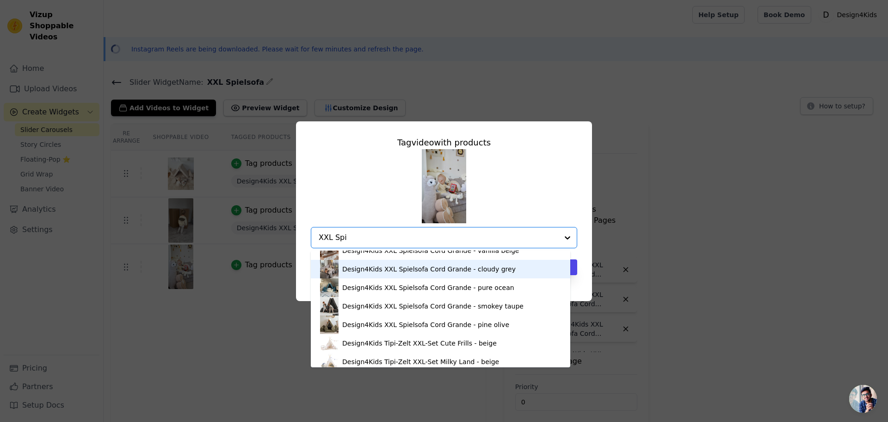
click at [365, 269] on div "Design4Kids XXL Spielsofa Cord Grande - cloudy grey" at bounding box center [429, 268] width 174 height 9
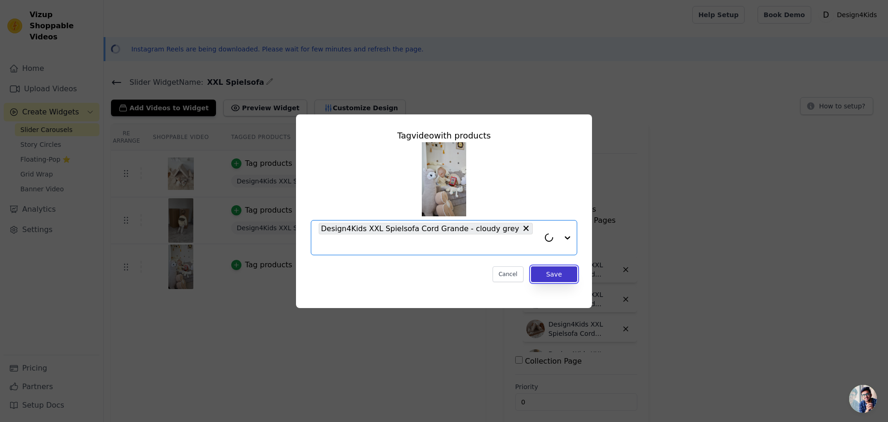
click at [550, 270] on button "Save" at bounding box center [554, 274] width 46 height 16
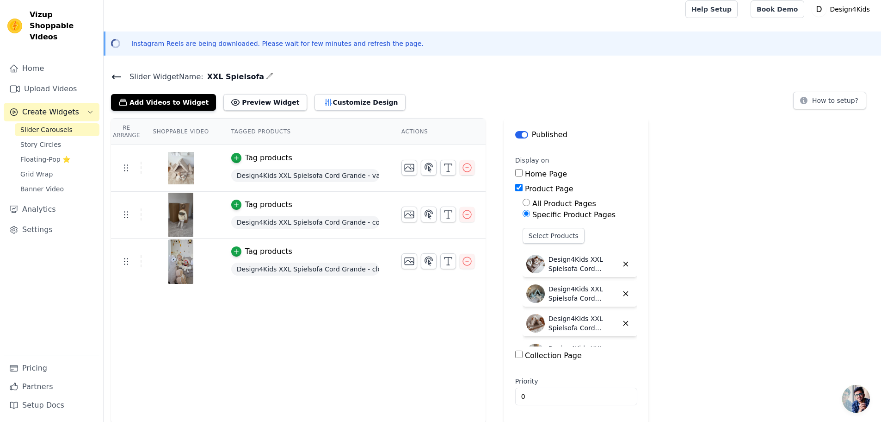
scroll to position [7, 0]
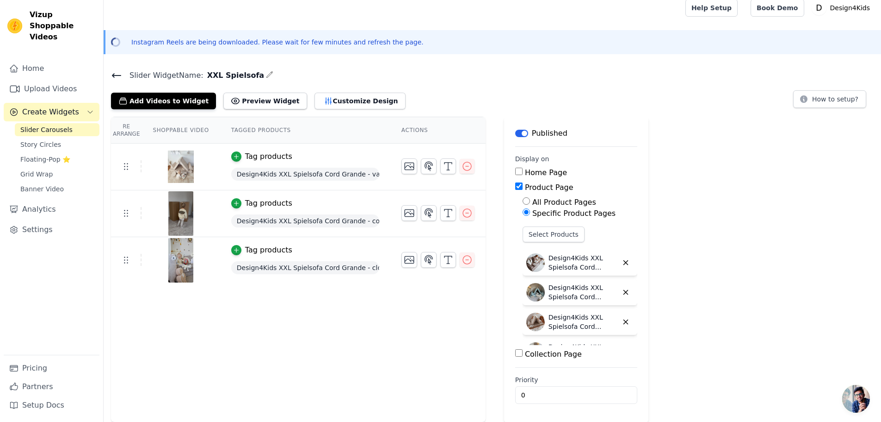
click at [367, 330] on div "Re Arrange Shoppable Video Tagged Products Actions Tag products Design4Kids XXL…" at bounding box center [298, 269] width 375 height 305
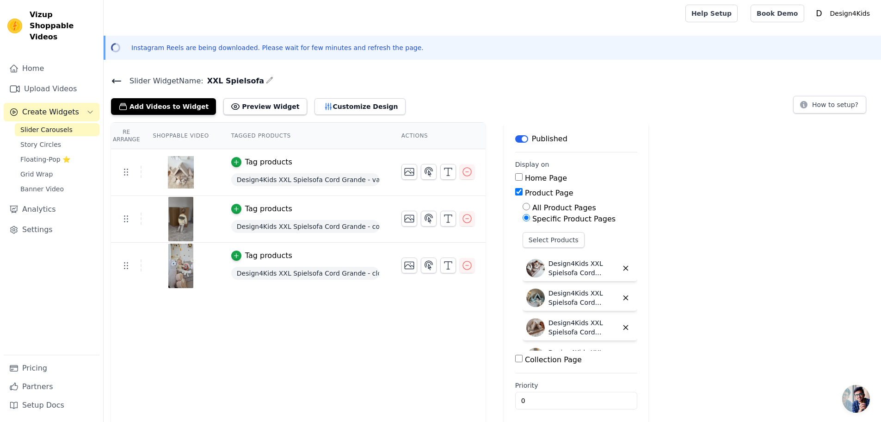
scroll to position [0, 0]
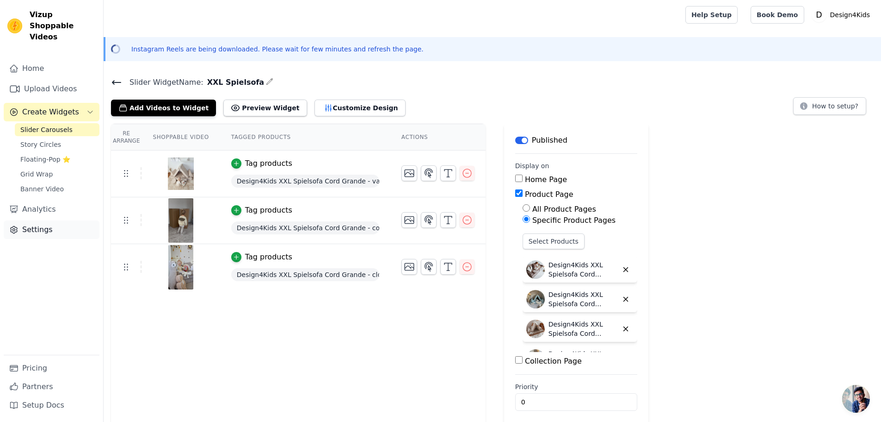
click at [39, 220] on link "Settings" at bounding box center [52, 229] width 96 height 19
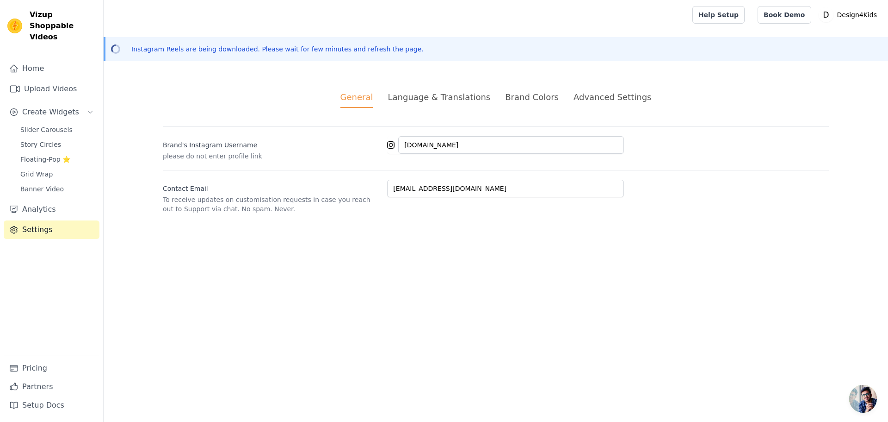
click at [450, 96] on div "Language & Translations" at bounding box center [439, 97] width 103 height 12
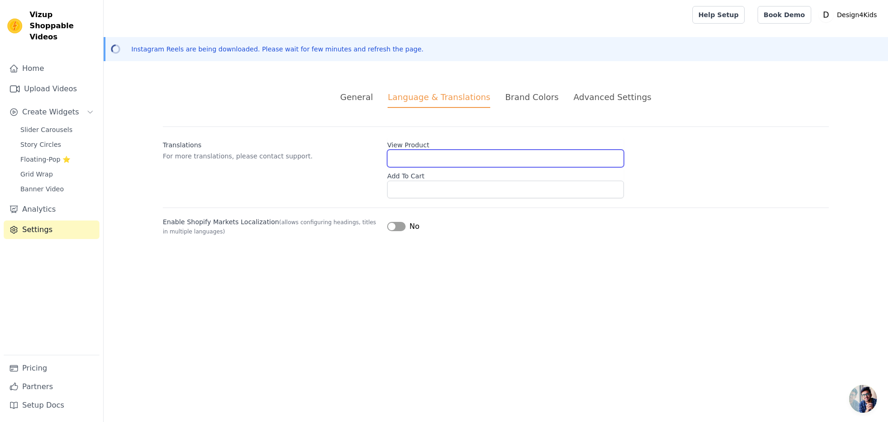
drag, startPoint x: 406, startPoint y: 151, endPoint x: 413, endPoint y: 157, distance: 9.2
click at [406, 151] on input "View Product" at bounding box center [505, 158] width 237 height 18
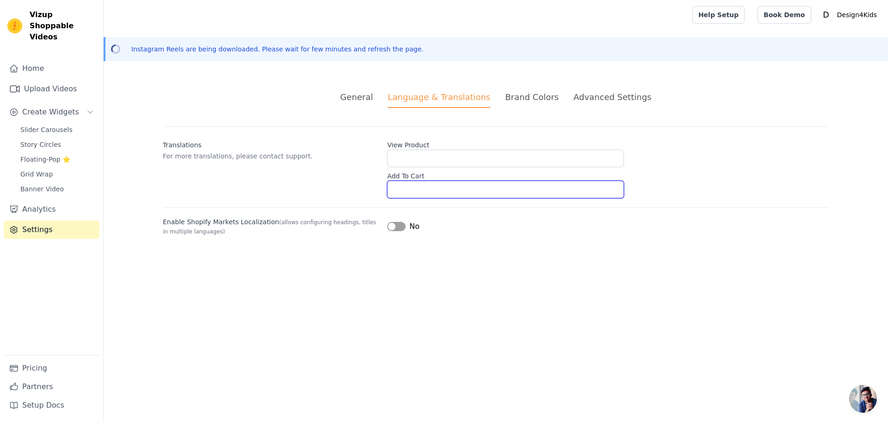
click at [410, 193] on input "Add To Cart" at bounding box center [505, 189] width 237 height 18
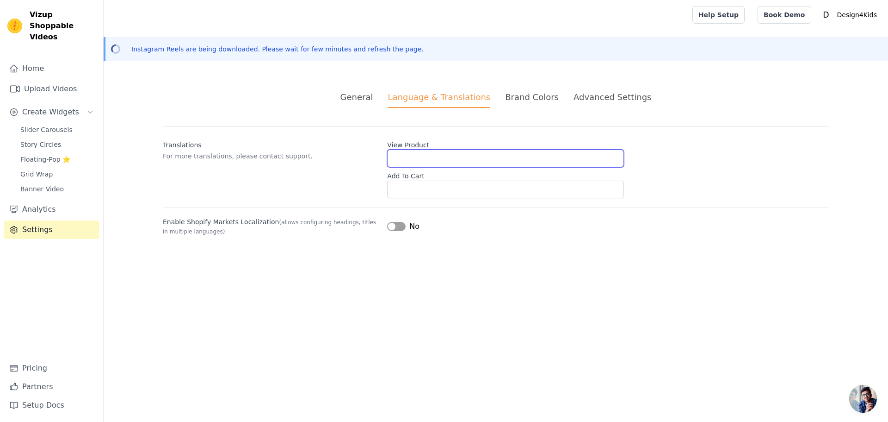
click at [416, 158] on input "View Product" at bounding box center [505, 158] width 237 height 18
type input "O"
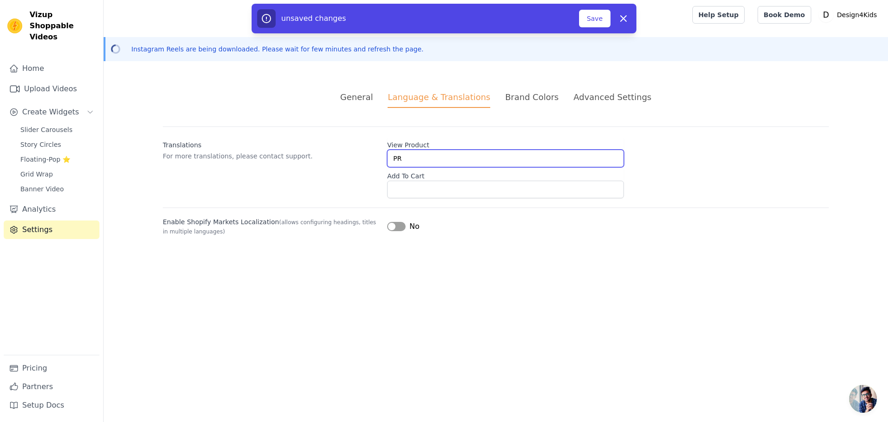
type input "P"
type input "Produkt anschauen"
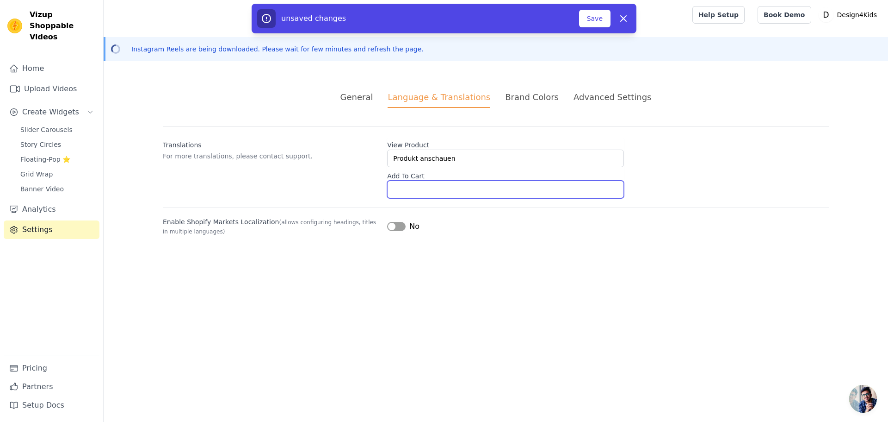
click at [395, 194] on input "Add To Cart" at bounding box center [505, 189] width 237 height 18
type input "In den Warenkorb"
click at [510, 96] on div "Brand Colors" at bounding box center [532, 97] width 54 height 12
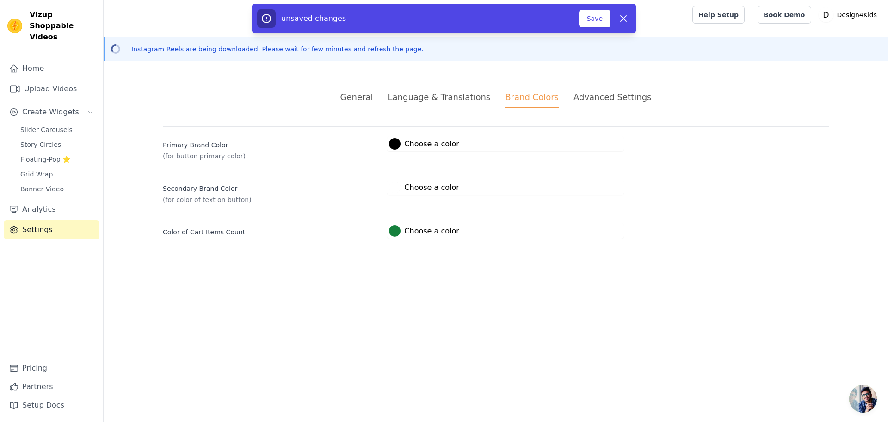
click at [434, 143] on label "#000000 Choose a color" at bounding box center [424, 144] width 70 height 12
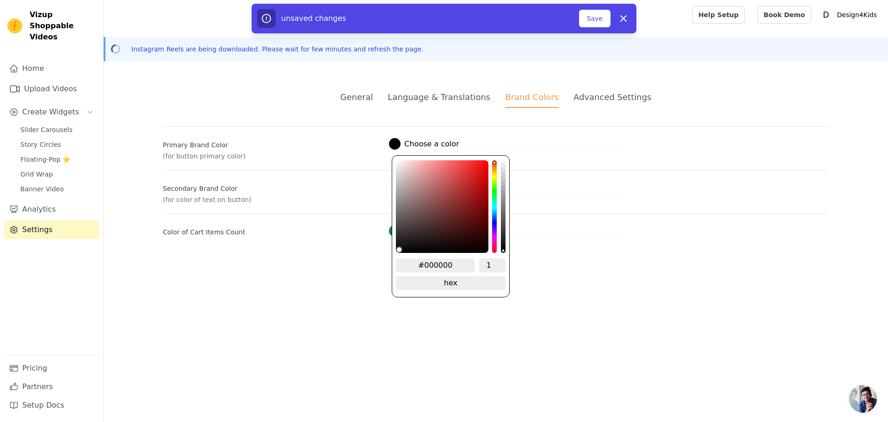
click at [430, 265] on input "#000000" at bounding box center [435, 265] width 79 height 14
paste input "#5dc2a4"
type input "##5dc2a4"
paste input "hex color"
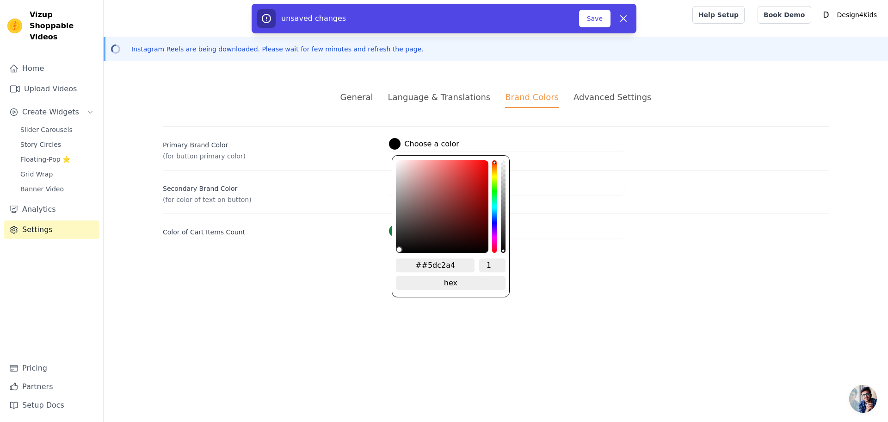
type input "#5dc2a4"
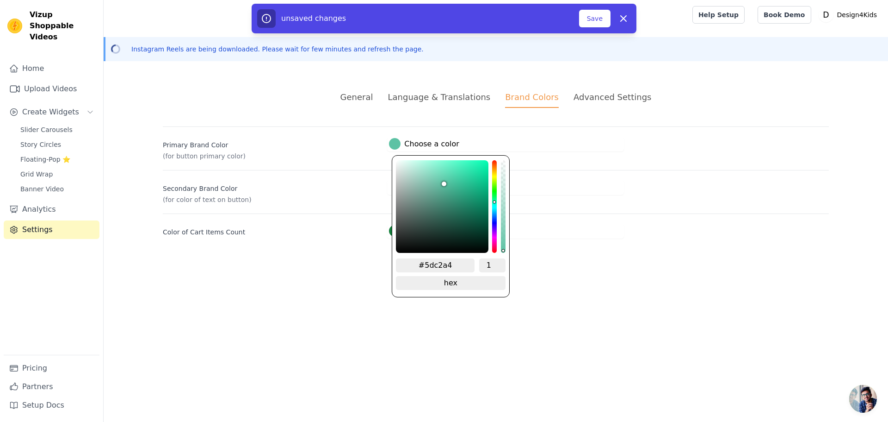
click at [308, 261] on html "Vizup Shoppable Videos Home Upload Videos Create Widgets Slider Carousels Story…" at bounding box center [444, 130] width 888 height 261
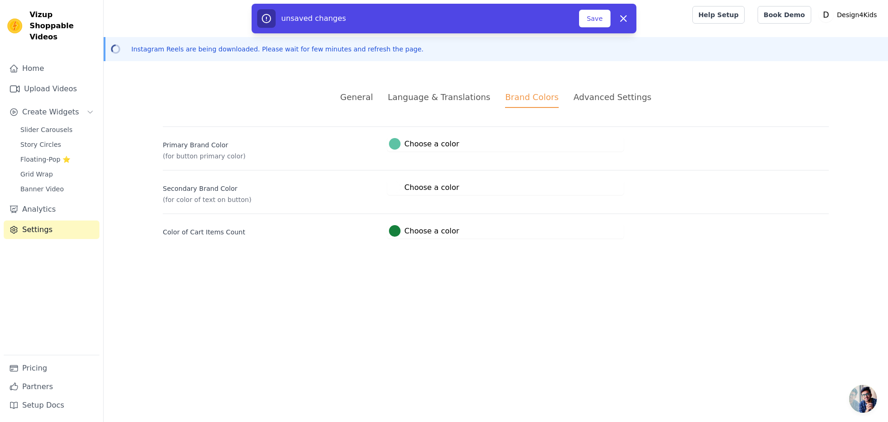
click at [429, 231] on label "#15803c Choose a color" at bounding box center [424, 231] width 70 height 12
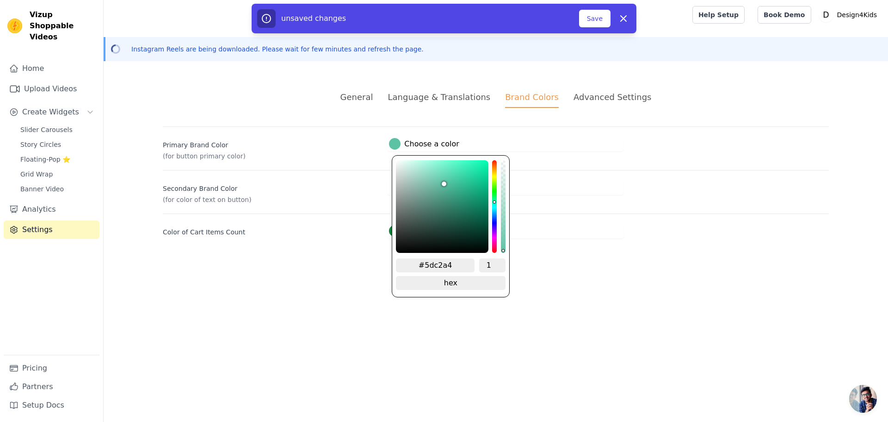
click at [423, 143] on label "#5dc2a4 Choose a color" at bounding box center [424, 144] width 70 height 12
type input "#0d0d0d"
type input "#0b0b0b"
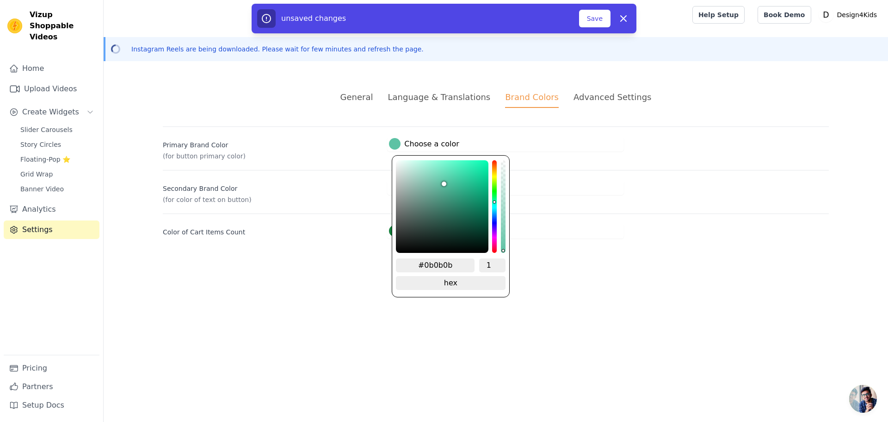
type input "#060606"
type input "#010101"
type input "#000000"
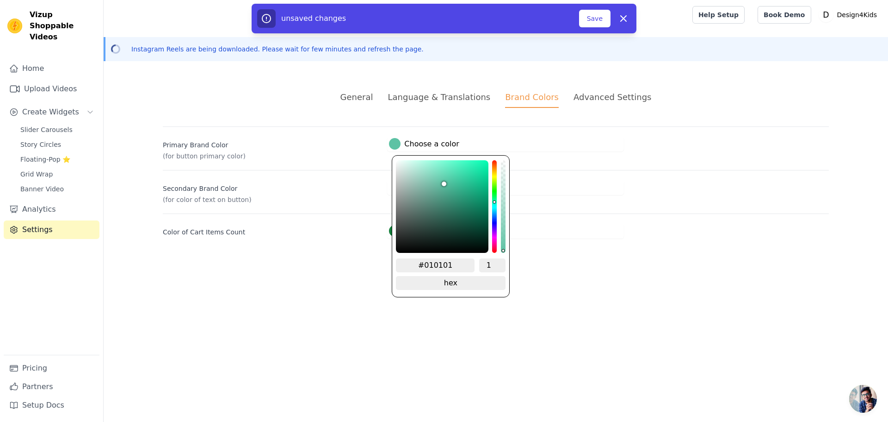
type input "#000000"
drag, startPoint x: 399, startPoint y: 247, endPoint x: 390, endPoint y: 257, distance: 13.8
click at [390, 257] on div "General Language & Translations Brand Colors Advanced Settings unsaved changes …" at bounding box center [496, 164] width 711 height 192
click at [351, 261] on html "Vizup Shoppable Videos Home Upload Videos Create Widgets Slider Carousels Story…" at bounding box center [444, 130] width 888 height 261
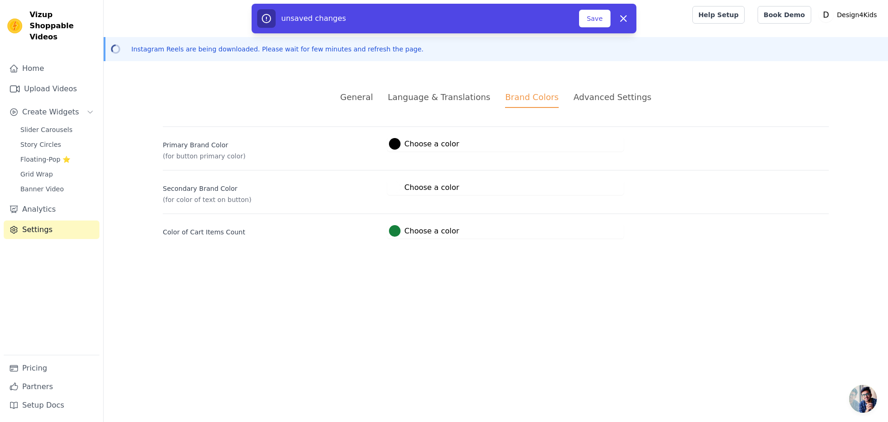
click at [424, 230] on label "#15803c Choose a color" at bounding box center [424, 231] width 70 height 12
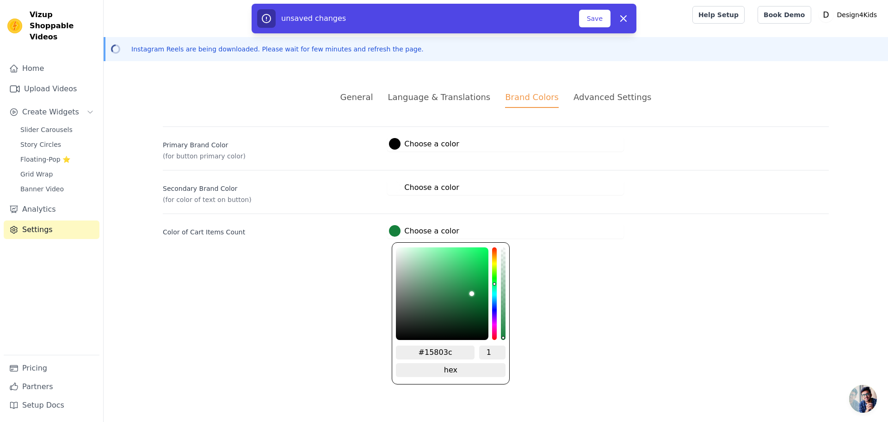
click at [436, 348] on input "#15803c" at bounding box center [435, 352] width 79 height 14
paste input "5dc2a4"
type input "#5dc2a4"
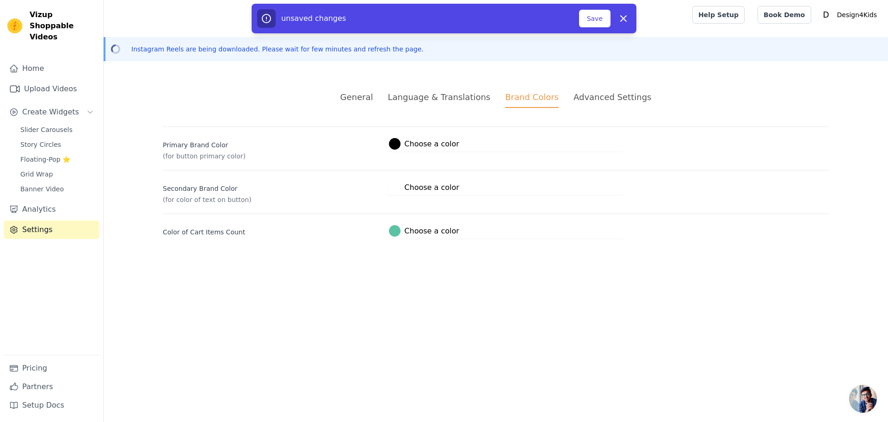
click at [570, 261] on html "Vizup Shoppable Videos Home Upload Videos Create Widgets Slider Carousels Story…" at bounding box center [444, 130] width 888 height 261
click at [588, 97] on div "Advanced Settings" at bounding box center [613, 97] width 78 height 12
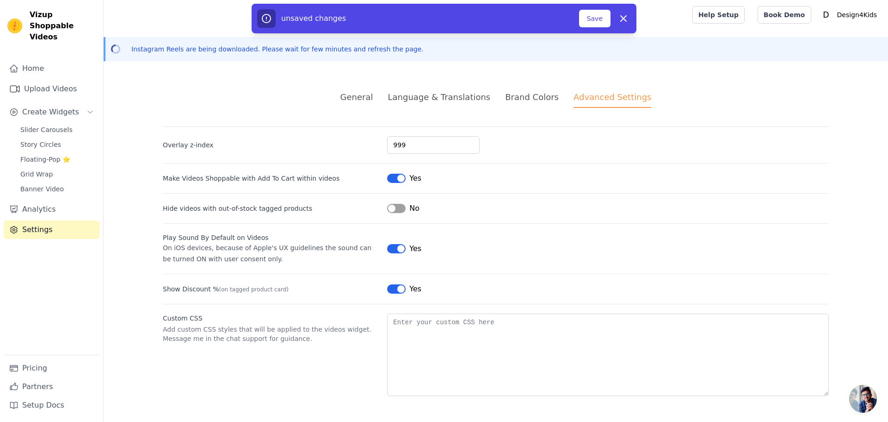
click at [400, 208] on button "Label" at bounding box center [396, 208] width 19 height 9
click at [397, 288] on button "Label" at bounding box center [396, 288] width 19 height 9
click at [605, 19] on button "Save" at bounding box center [594, 19] width 31 height 18
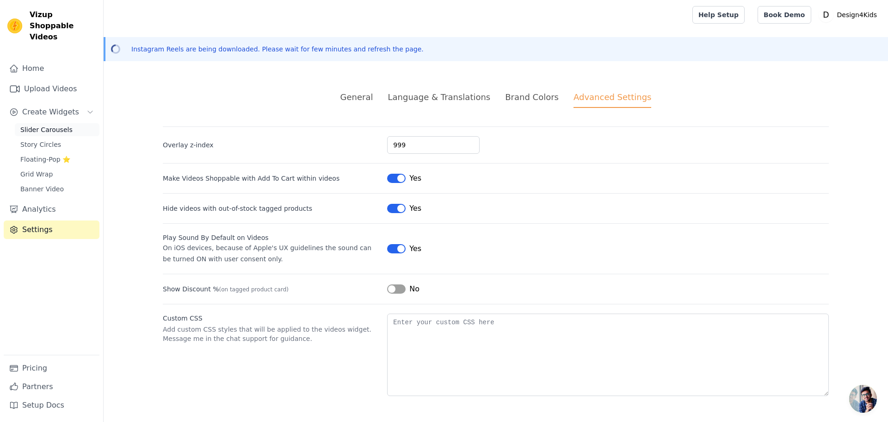
click at [68, 123] on link "Slider Carousels" at bounding box center [57, 129] width 85 height 13
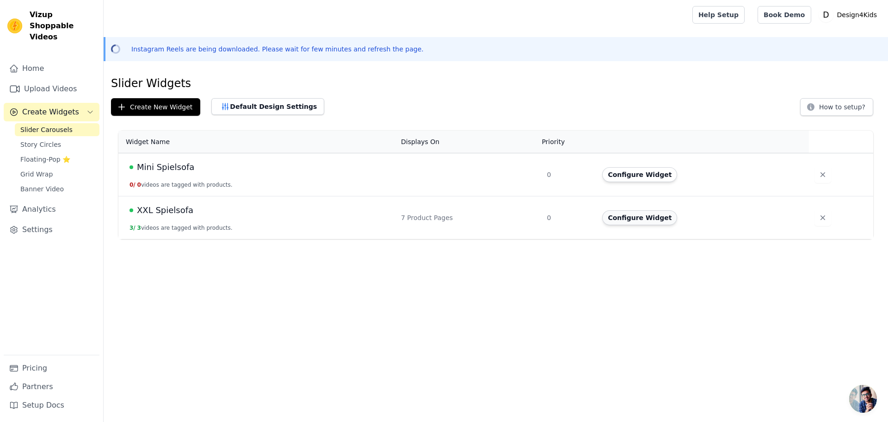
click at [623, 220] on button "Configure Widget" at bounding box center [639, 217] width 75 height 15
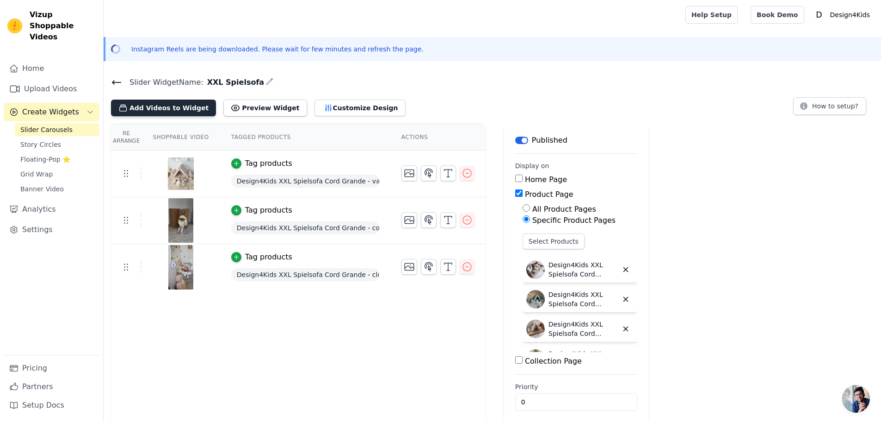
click at [153, 108] on button "Add Videos to Widget" at bounding box center [163, 107] width 105 height 17
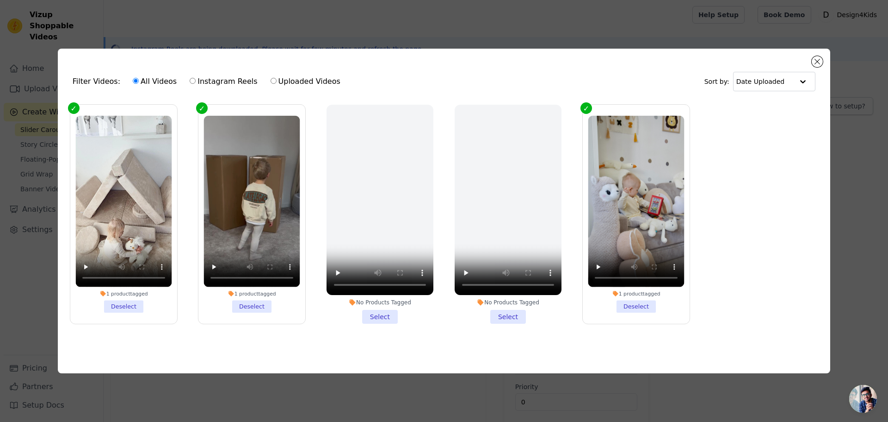
click at [212, 81] on label "Instagram Reels" at bounding box center [223, 81] width 68 height 12
click at [196, 81] on input "Instagram Reels" at bounding box center [193, 81] width 6 height 6
radio input "true"
click at [816, 56] on button "Close modal" at bounding box center [817, 61] width 11 height 11
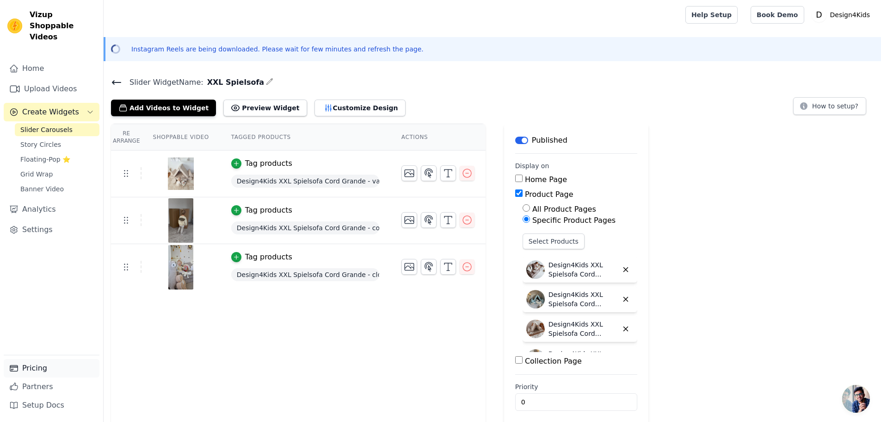
click at [54, 364] on link "Pricing" at bounding box center [52, 368] width 96 height 19
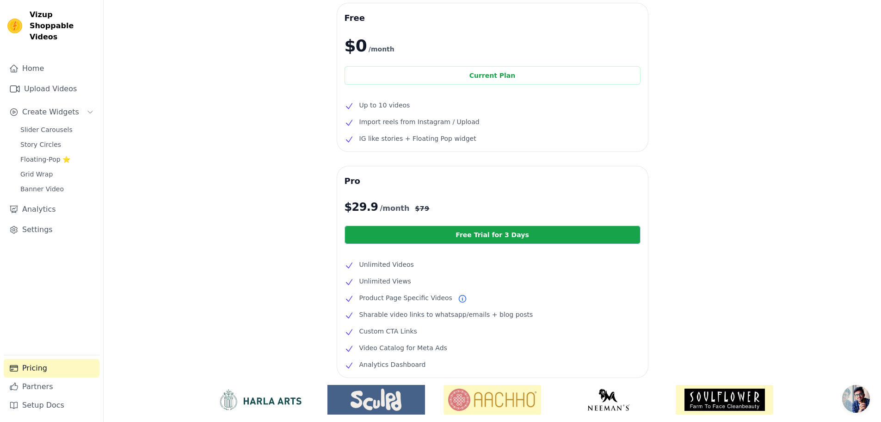
scroll to position [93, 0]
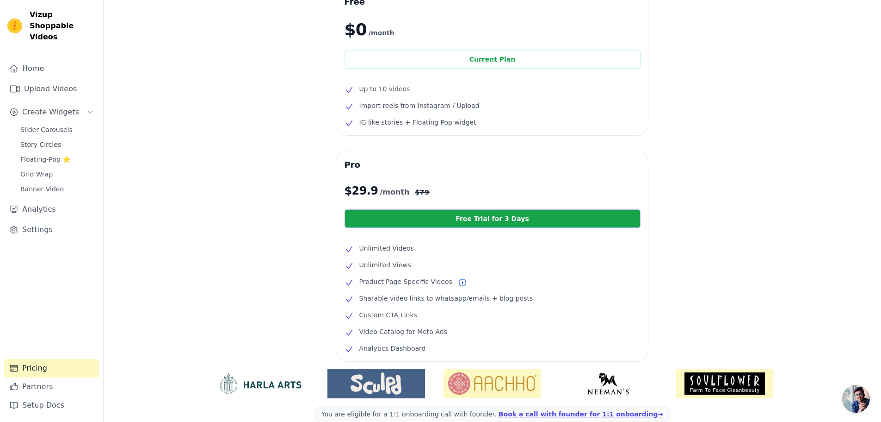
click at [499, 216] on link "Free Trial for 3 Days" at bounding box center [493, 218] width 296 height 19
